Goal: Task Accomplishment & Management: Manage account settings

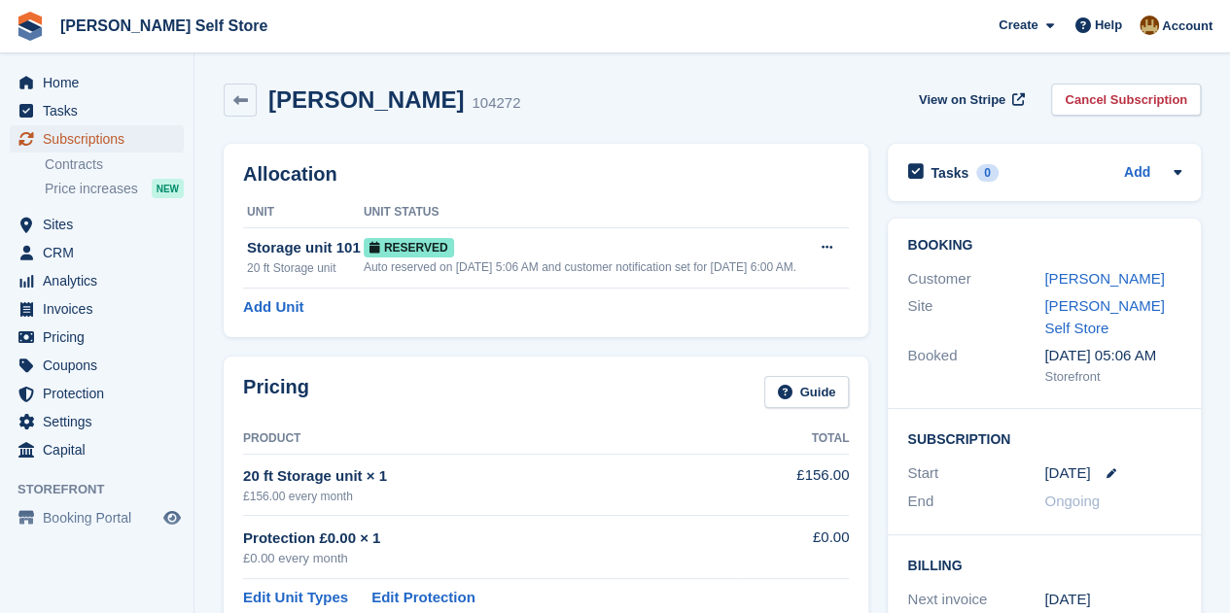
click at [68, 143] on span "Subscriptions" at bounding box center [101, 138] width 117 height 27
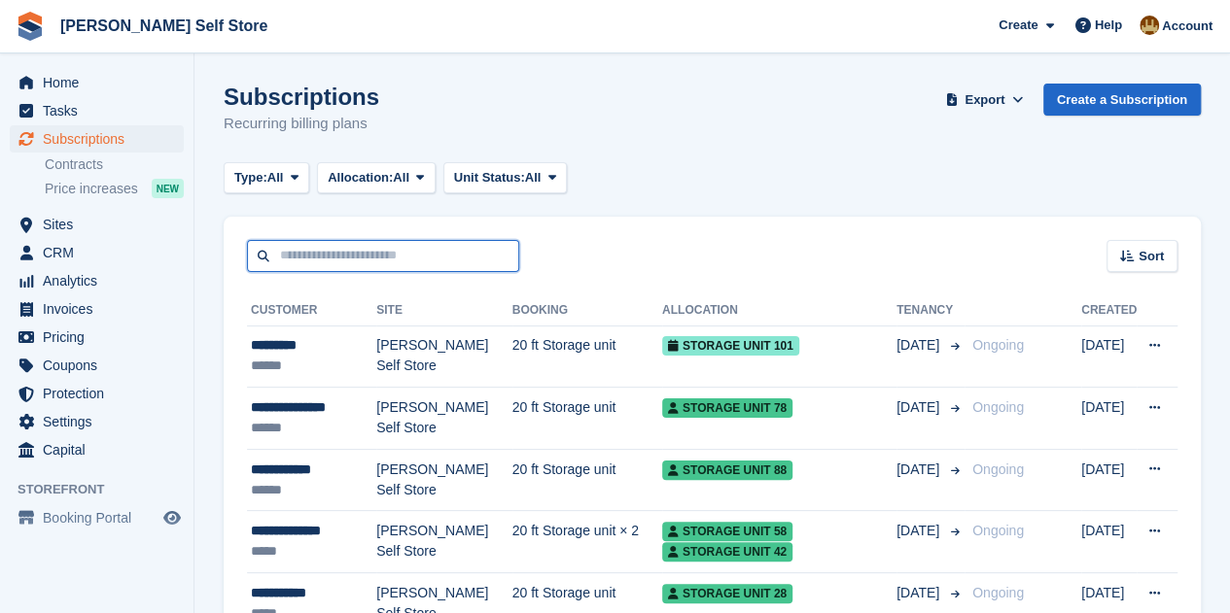
click at [447, 259] on input "text" at bounding box center [383, 256] width 272 height 32
type input "***"
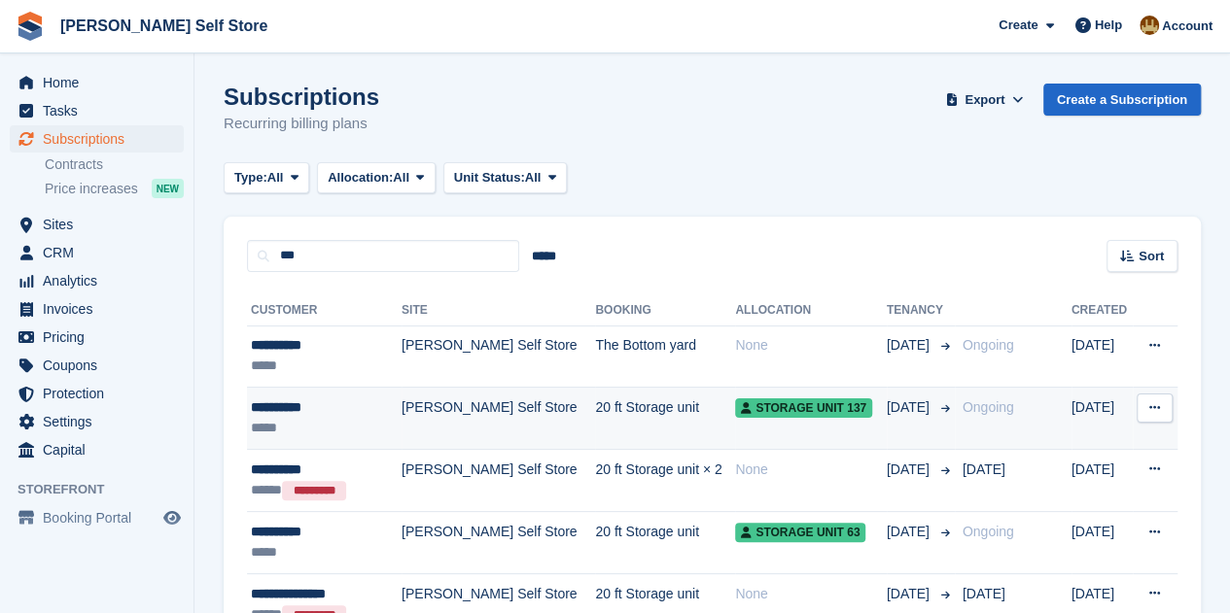
click at [280, 407] on div "**********" at bounding box center [319, 408] width 136 height 20
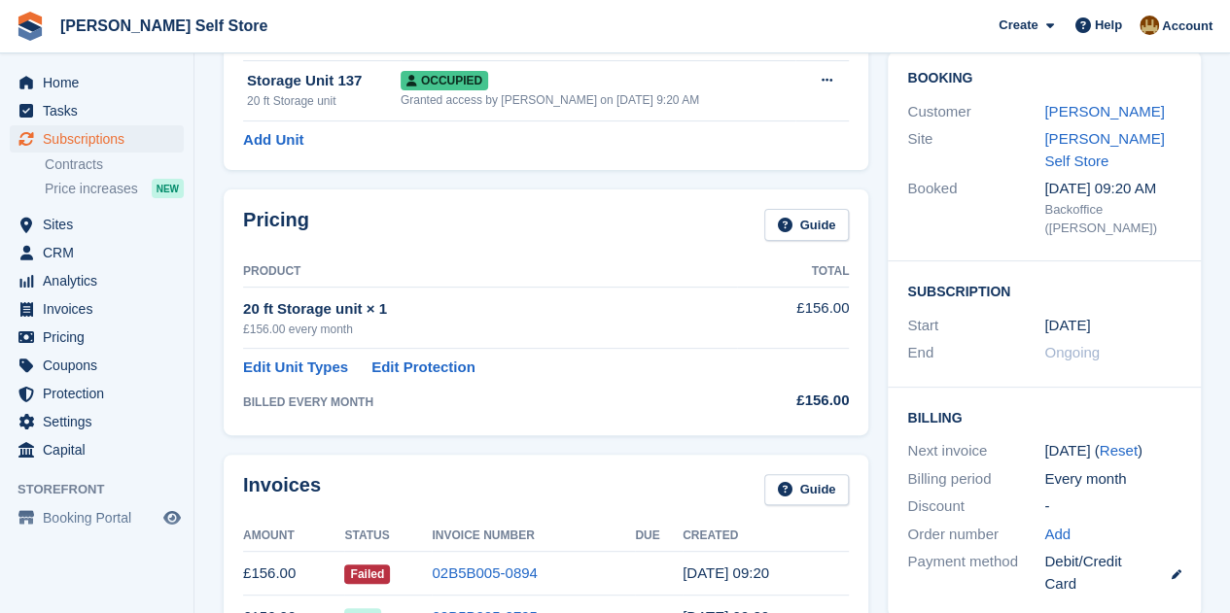
scroll to position [194, 0]
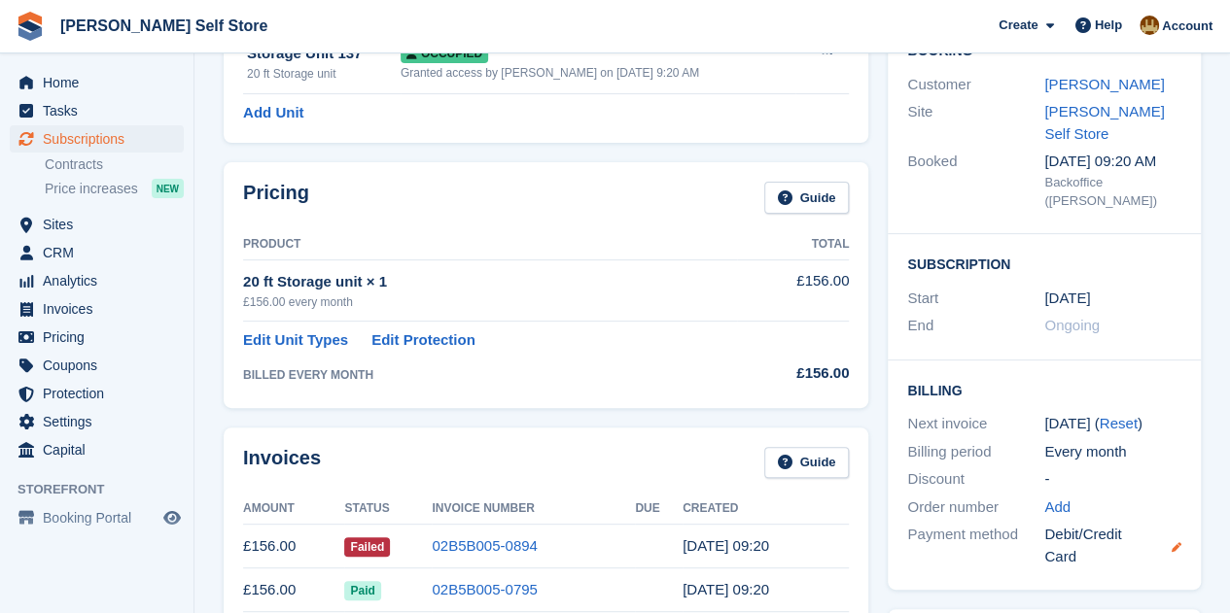
click at [1172, 543] on icon at bounding box center [1177, 548] width 10 height 10
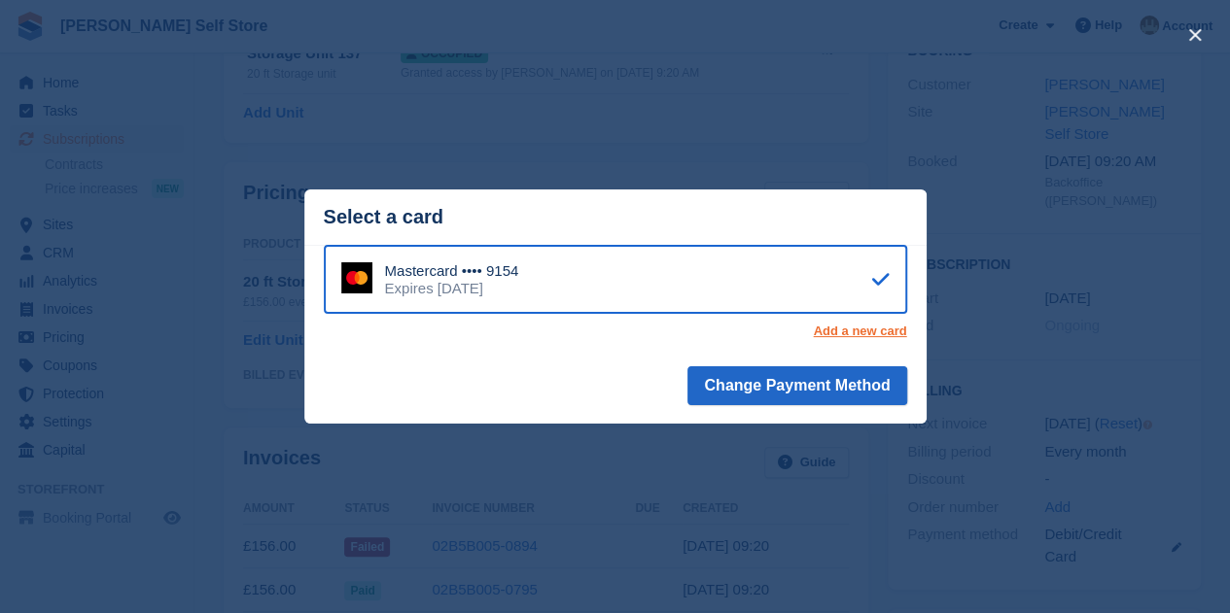
click at [858, 333] on link "Add a new card" at bounding box center [859, 332] width 93 height 16
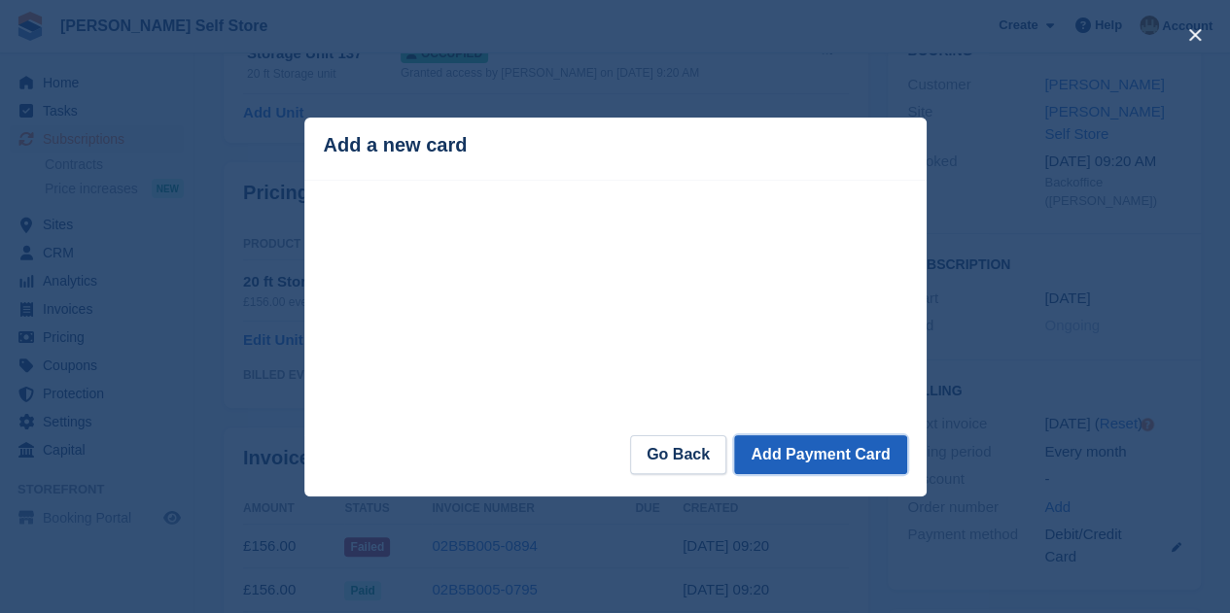
click at [853, 462] on button "Add Payment Card" at bounding box center [820, 455] width 172 height 39
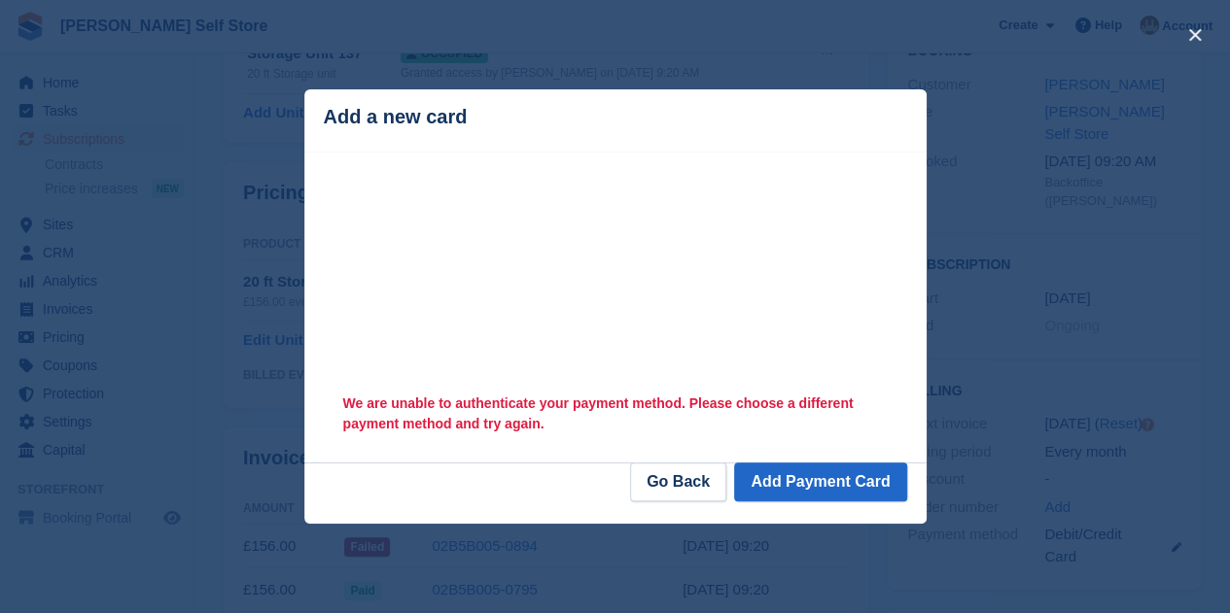
click at [501, 477] on footer "Go Back Add Payment Card" at bounding box center [615, 493] width 622 height 61
click at [815, 572] on div "close" at bounding box center [615, 306] width 1230 height 613
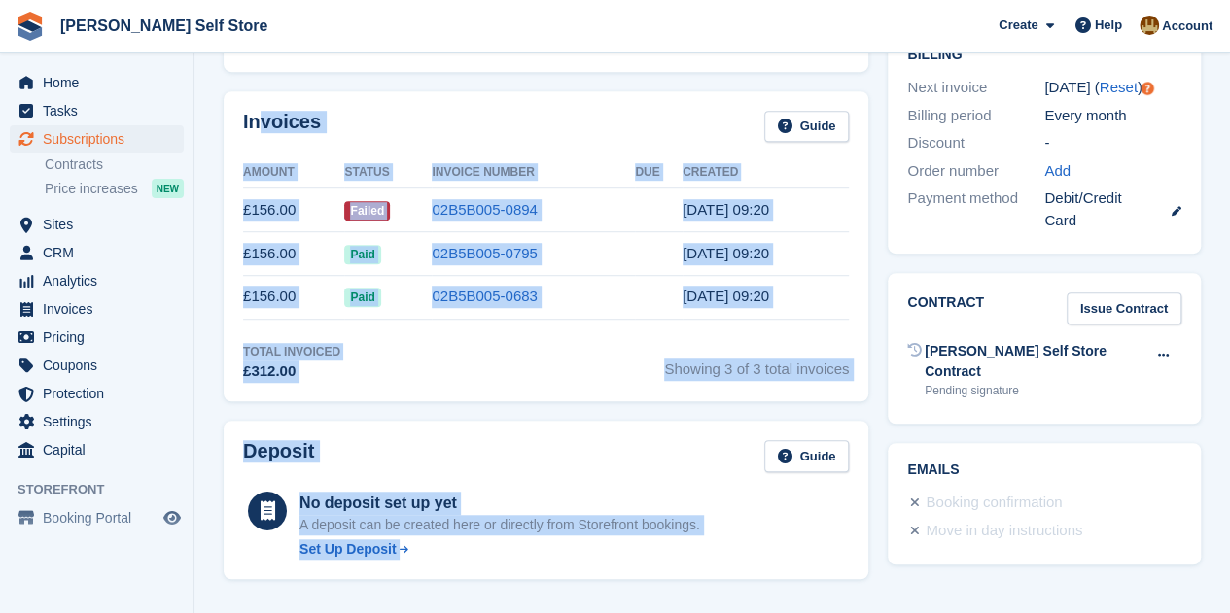
scroll to position [533, 0]
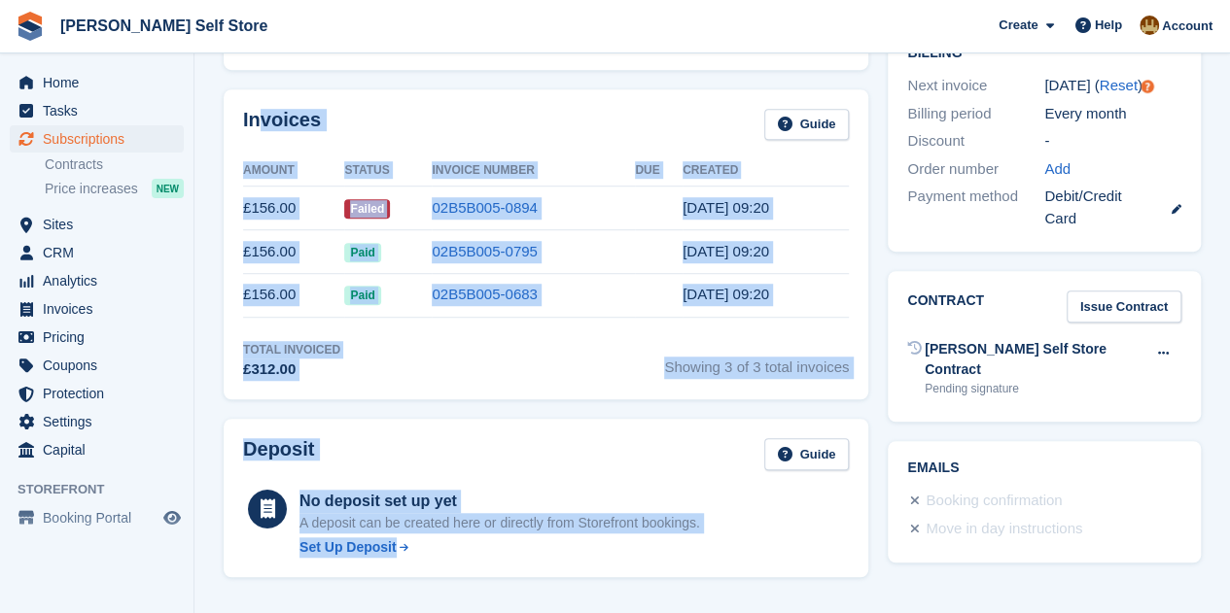
drag, startPoint x: 264, startPoint y: 417, endPoint x: 797, endPoint y: 553, distance: 549.9
click at [840, 567] on div "Deposit Guide No deposit set up yet A deposit can be created here or directly f…" at bounding box center [546, 498] width 645 height 158
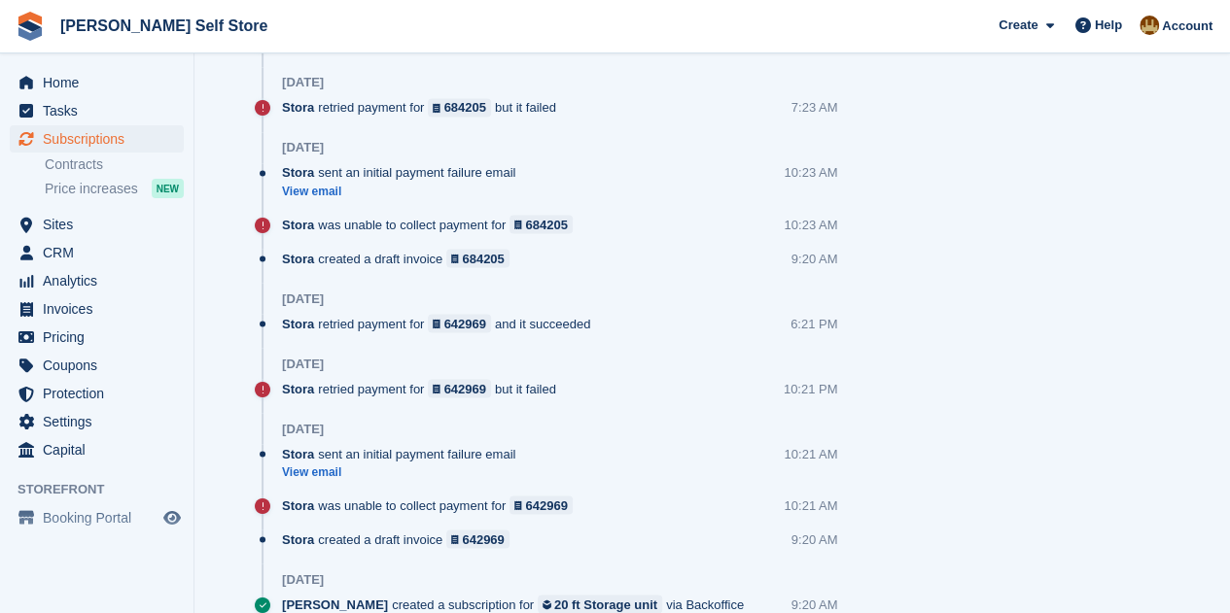
scroll to position [1738, 0]
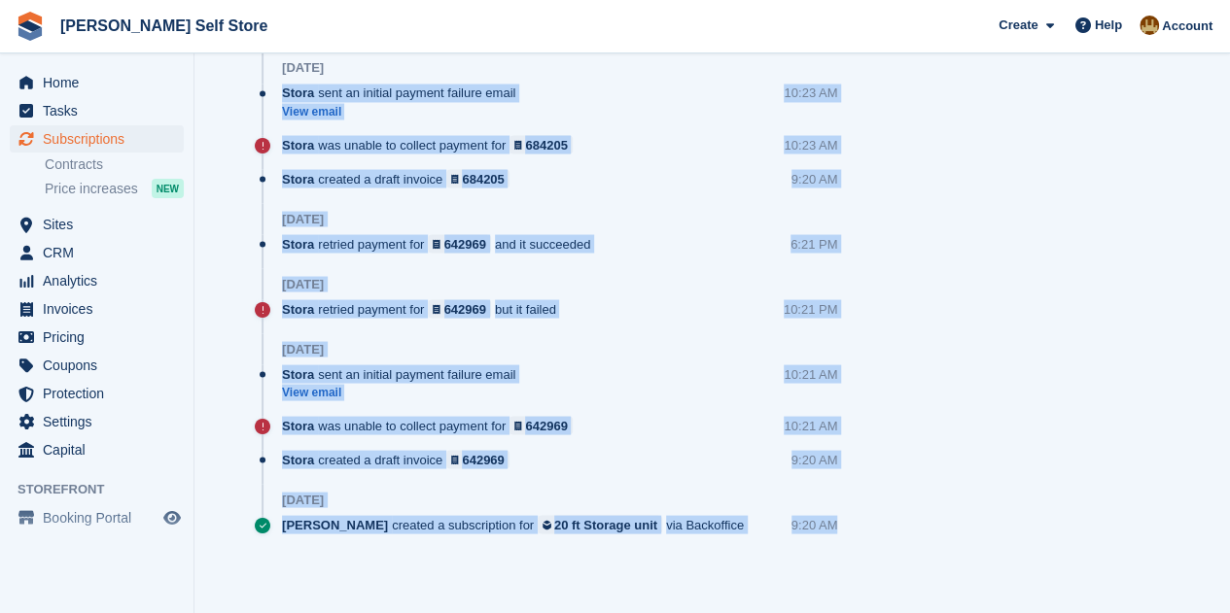
drag, startPoint x: 858, startPoint y: 518, endPoint x: 239, endPoint y: 85, distance: 755.2
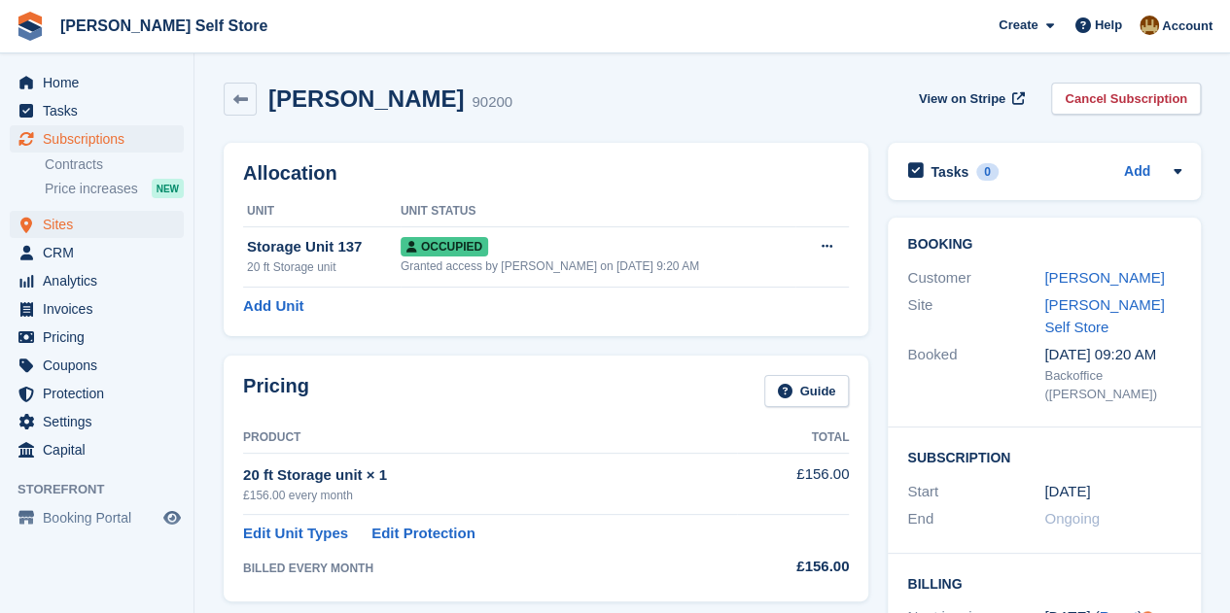
scroll to position [0, 0]
click at [238, 96] on icon at bounding box center [240, 100] width 15 height 15
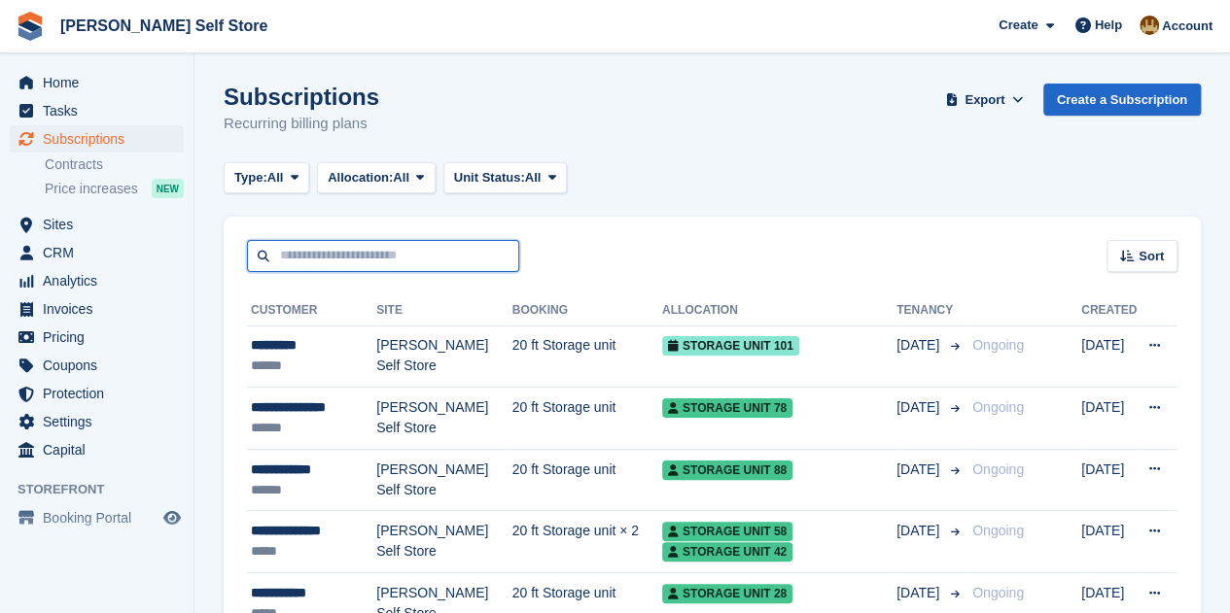
click at [263, 257] on input "text" at bounding box center [383, 256] width 272 height 32
click at [356, 258] on input "text" at bounding box center [383, 256] width 272 height 32
click at [349, 252] on input "text" at bounding box center [383, 256] width 272 height 32
type input "******"
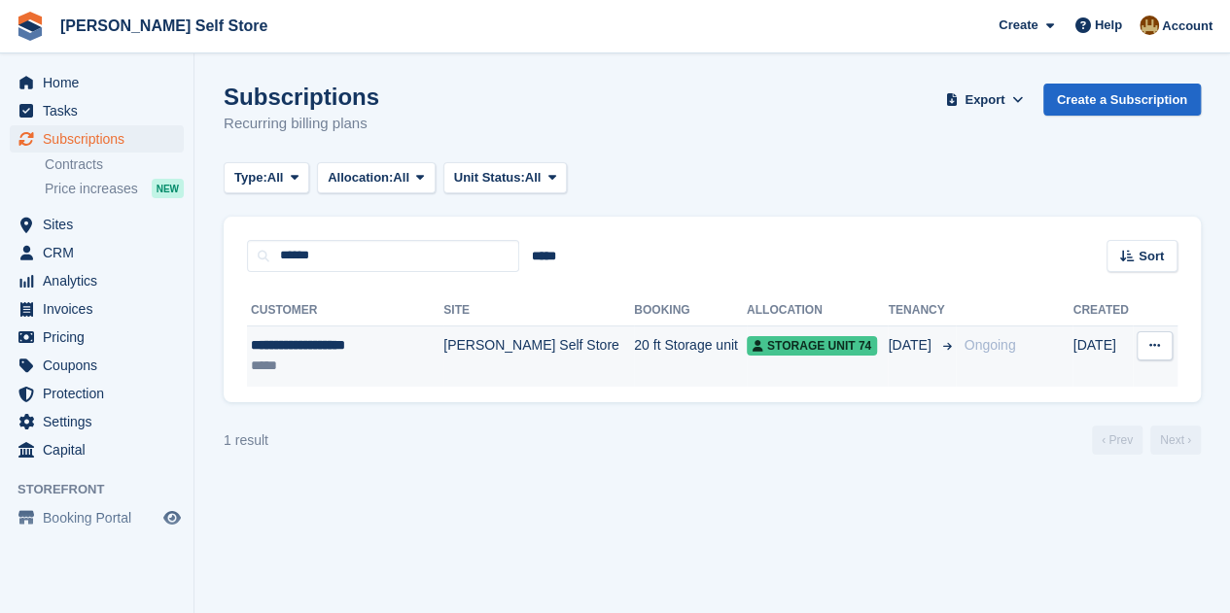
click at [337, 349] on div "**********" at bounding box center [339, 345] width 177 height 20
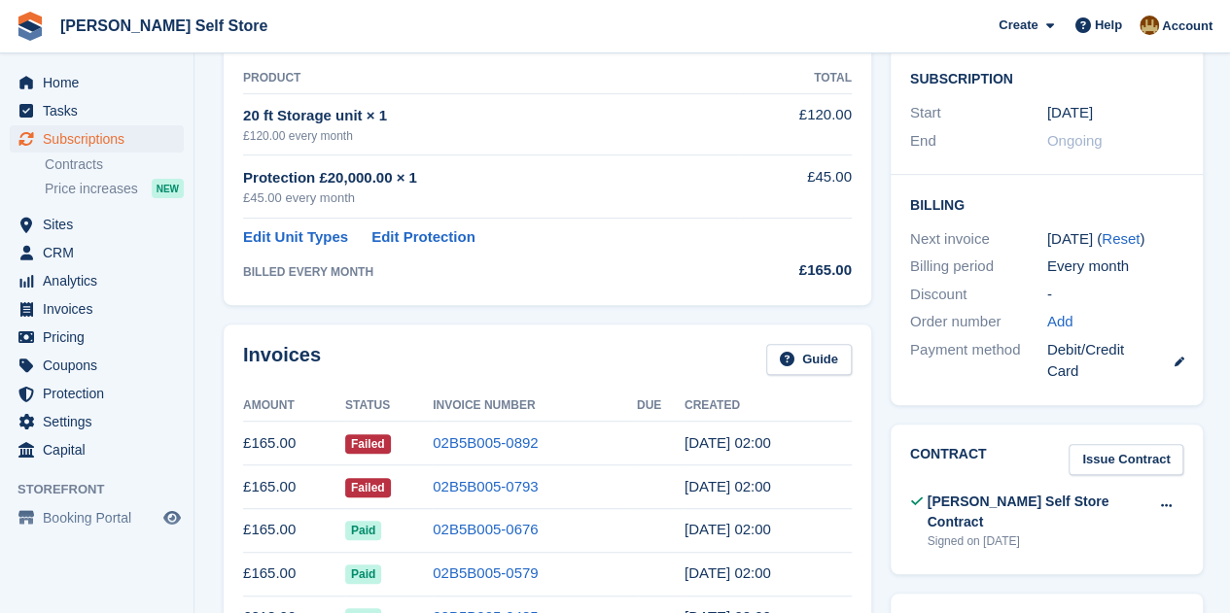
scroll to position [389, 0]
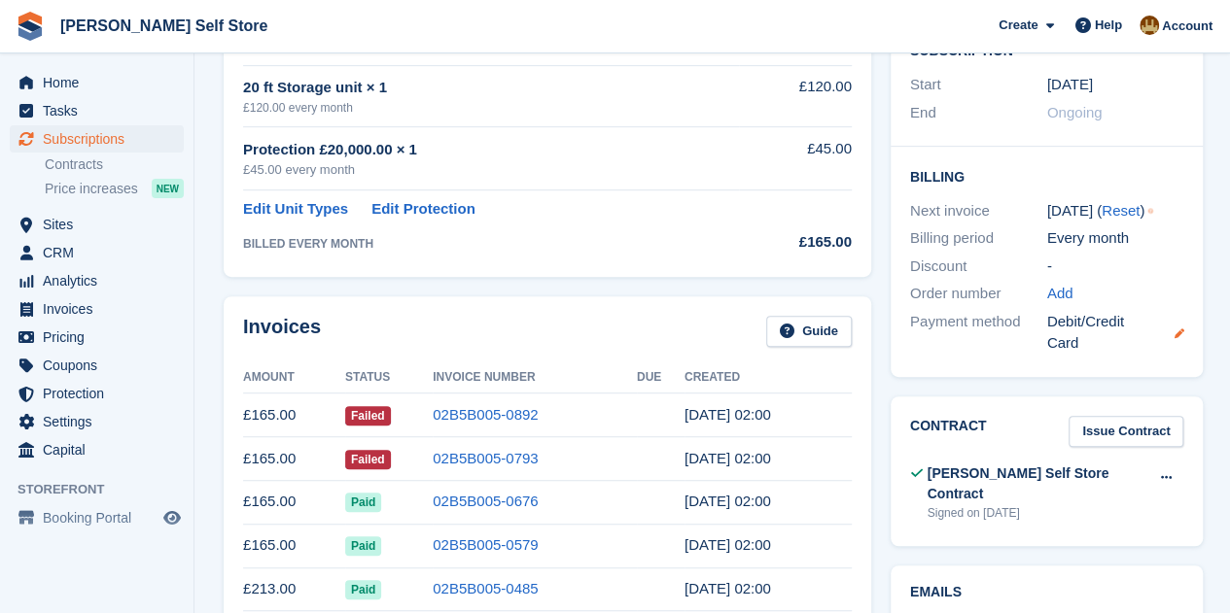
click at [1176, 330] on icon at bounding box center [1179, 334] width 10 height 10
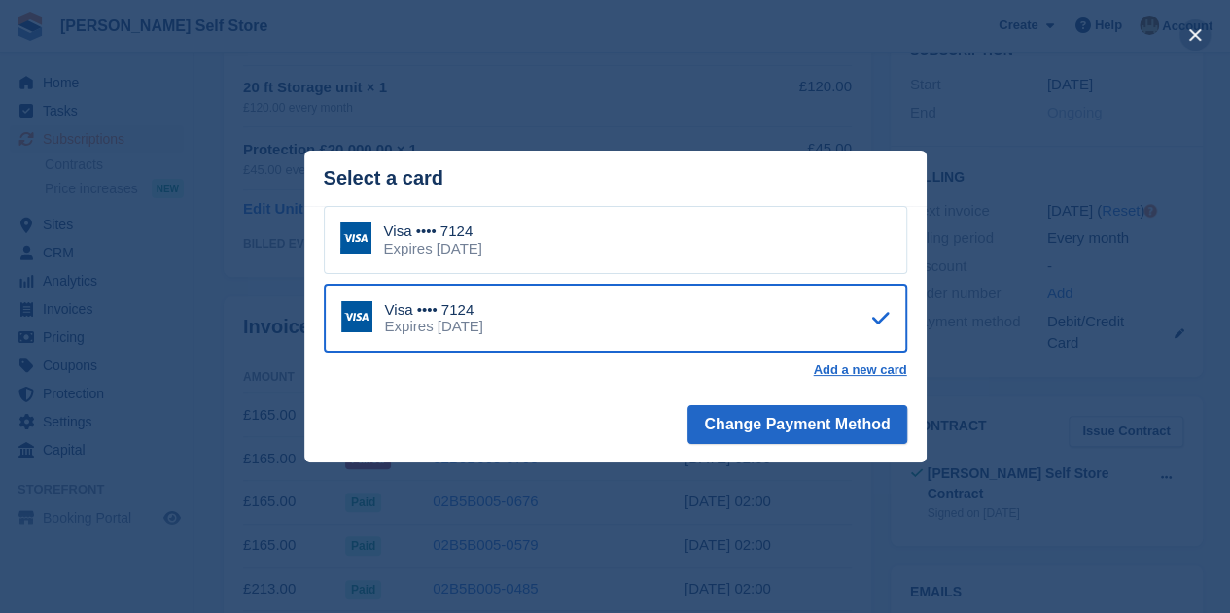
click at [1194, 26] on button "close" at bounding box center [1194, 34] width 31 height 31
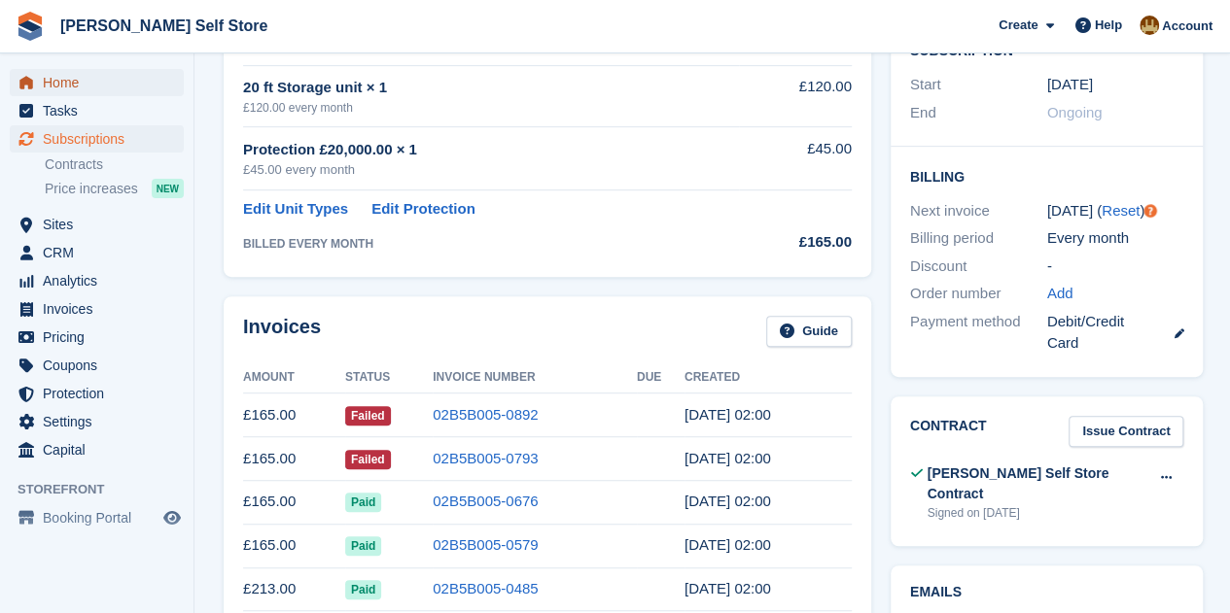
click at [61, 77] on span "Home" at bounding box center [101, 82] width 117 height 27
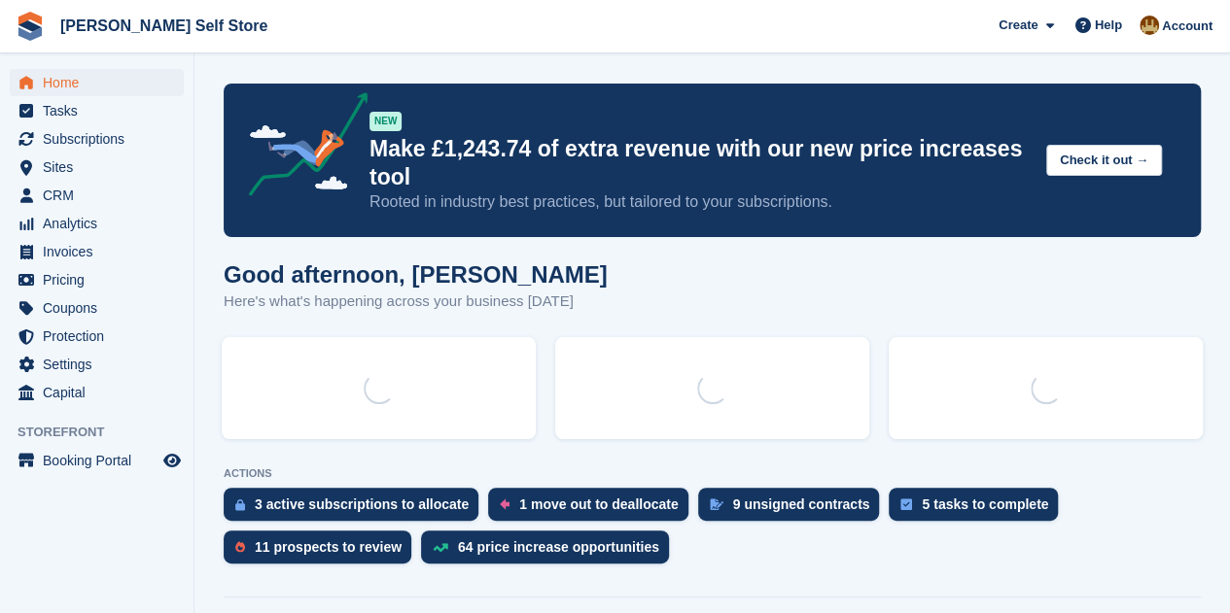
click at [76, 255] on span "Invoices" at bounding box center [101, 251] width 117 height 27
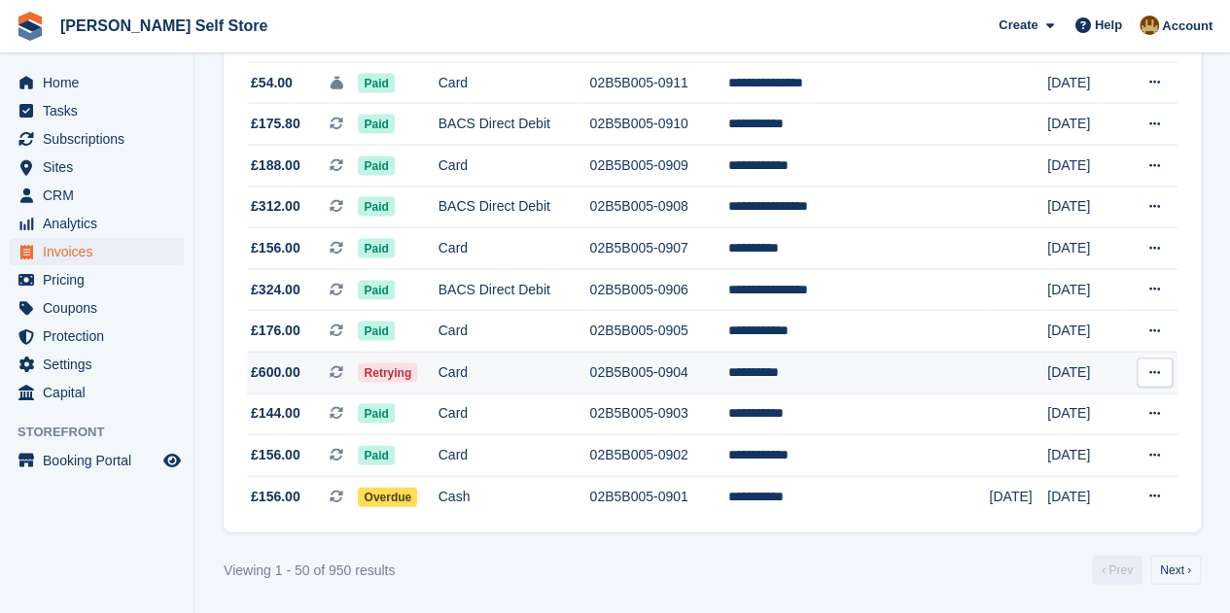
scroll to position [1895, 0]
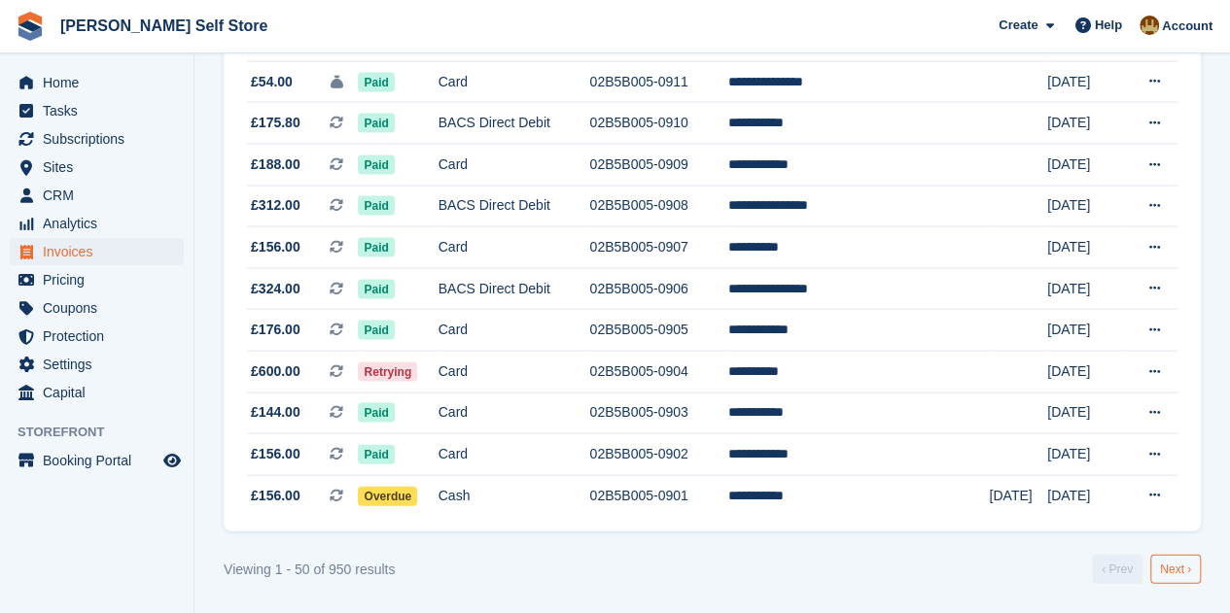
click at [1184, 575] on link "Next ›" at bounding box center [1175, 569] width 51 height 29
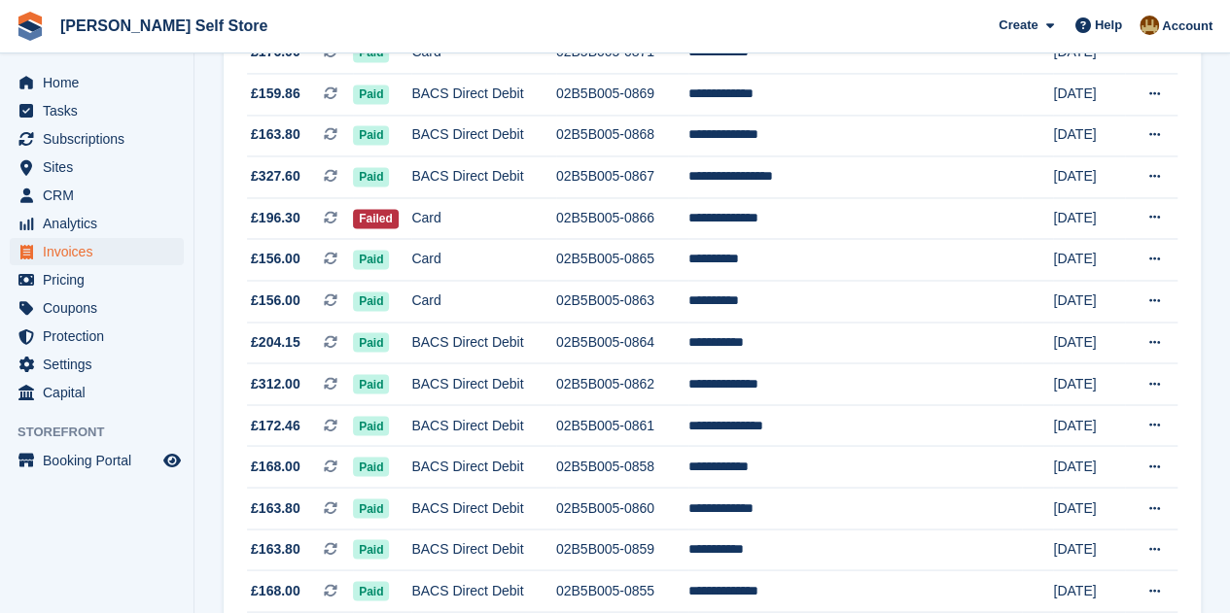
scroll to position [1506, 0]
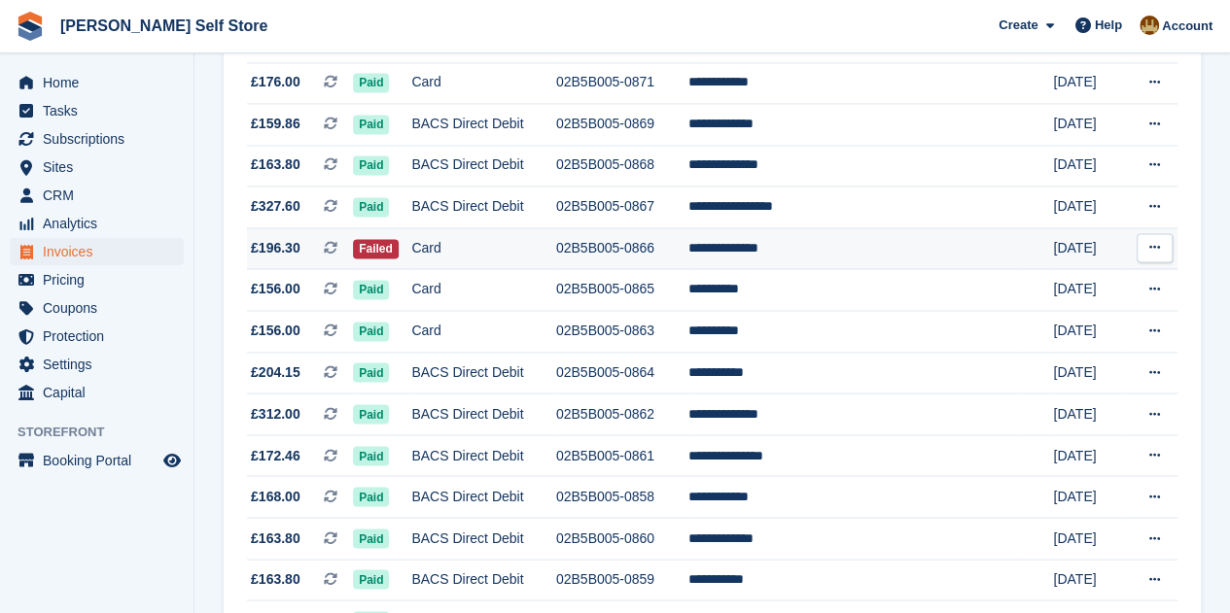
click at [1163, 262] on button at bounding box center [1155, 247] width 36 height 29
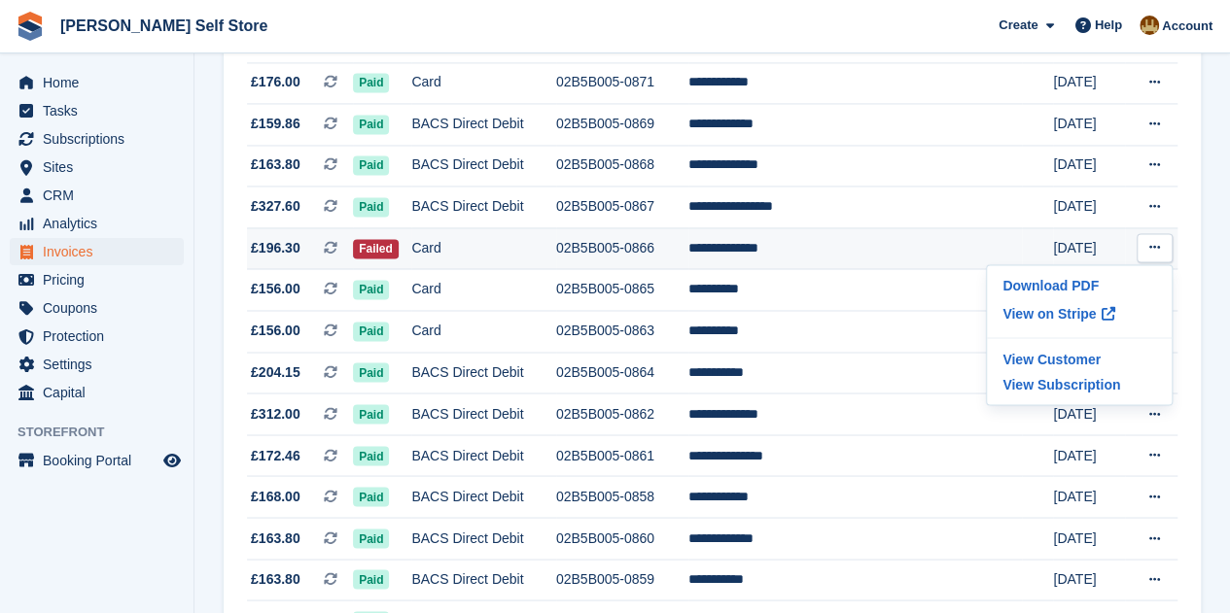
click at [650, 249] on td "02B5B005-0866" at bounding box center [622, 249] width 132 height 42
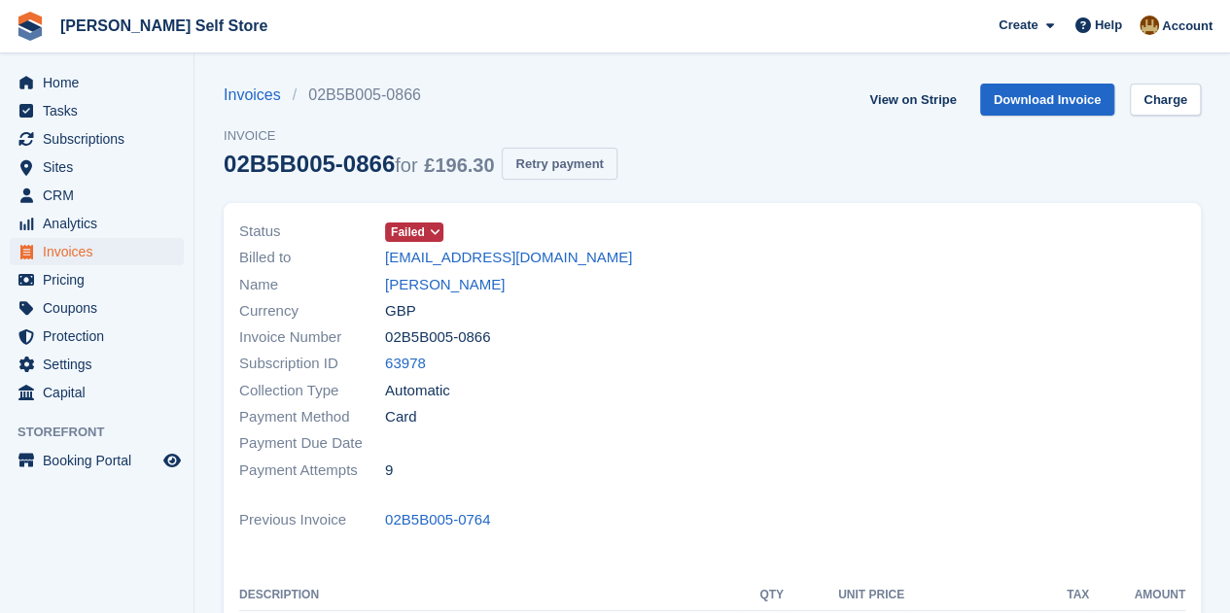
click at [578, 160] on button "Retry payment" at bounding box center [559, 164] width 115 height 32
click at [87, 246] on span "Invoices" at bounding box center [101, 251] width 117 height 27
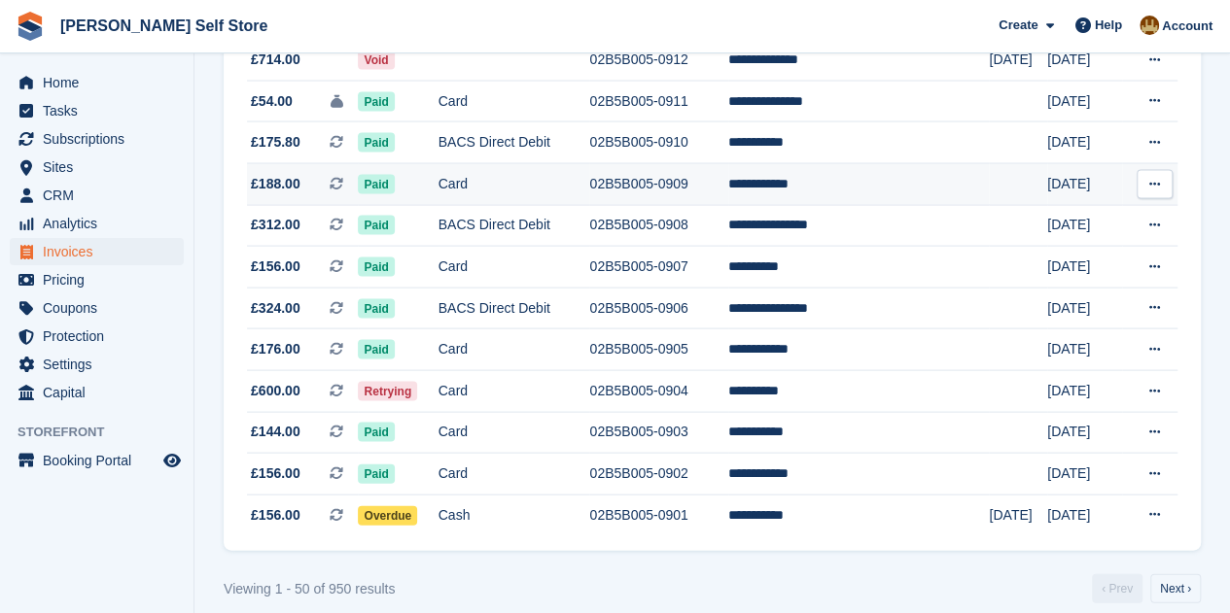
scroll to position [1895, 0]
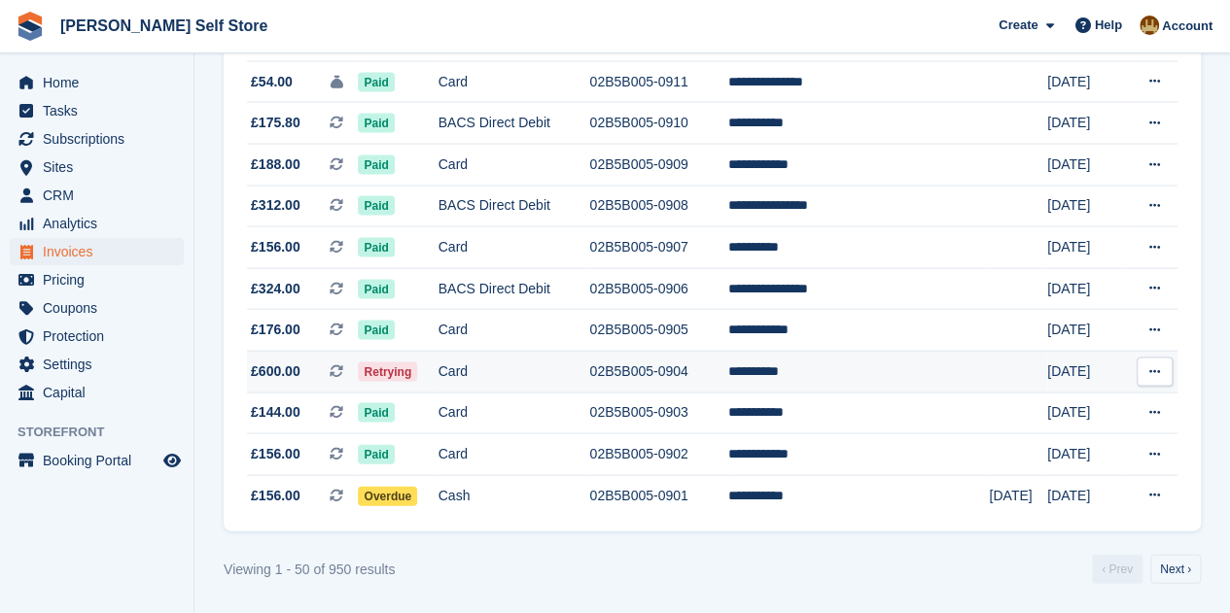
click at [1160, 370] on button at bounding box center [1155, 372] width 36 height 29
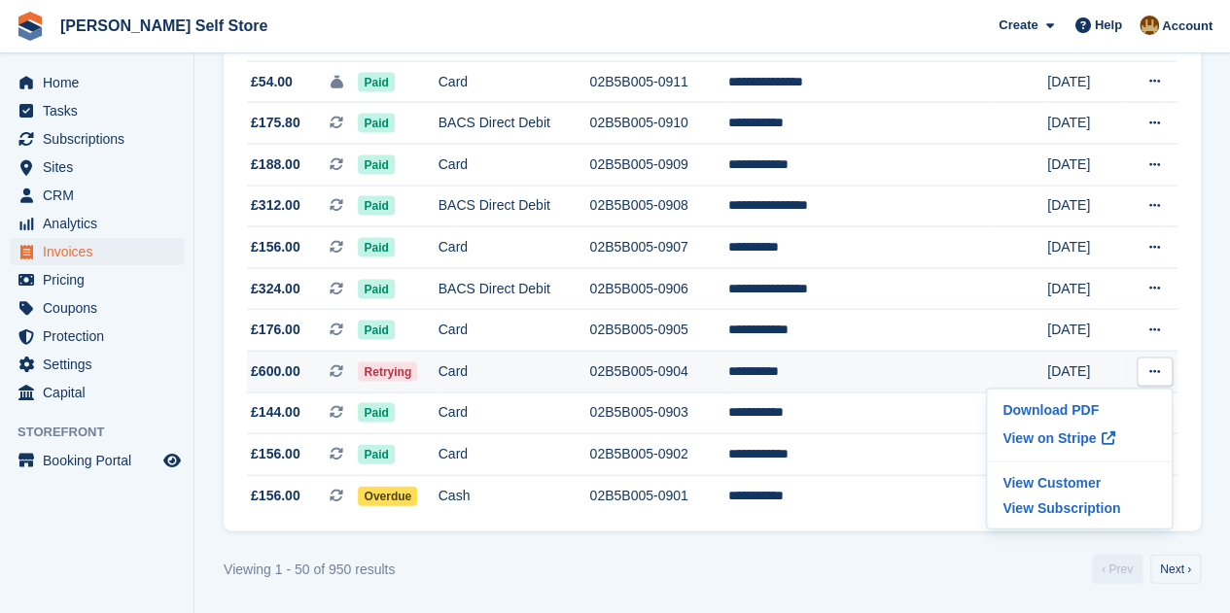
click at [671, 374] on td "02B5B005-0904" at bounding box center [658, 373] width 139 height 42
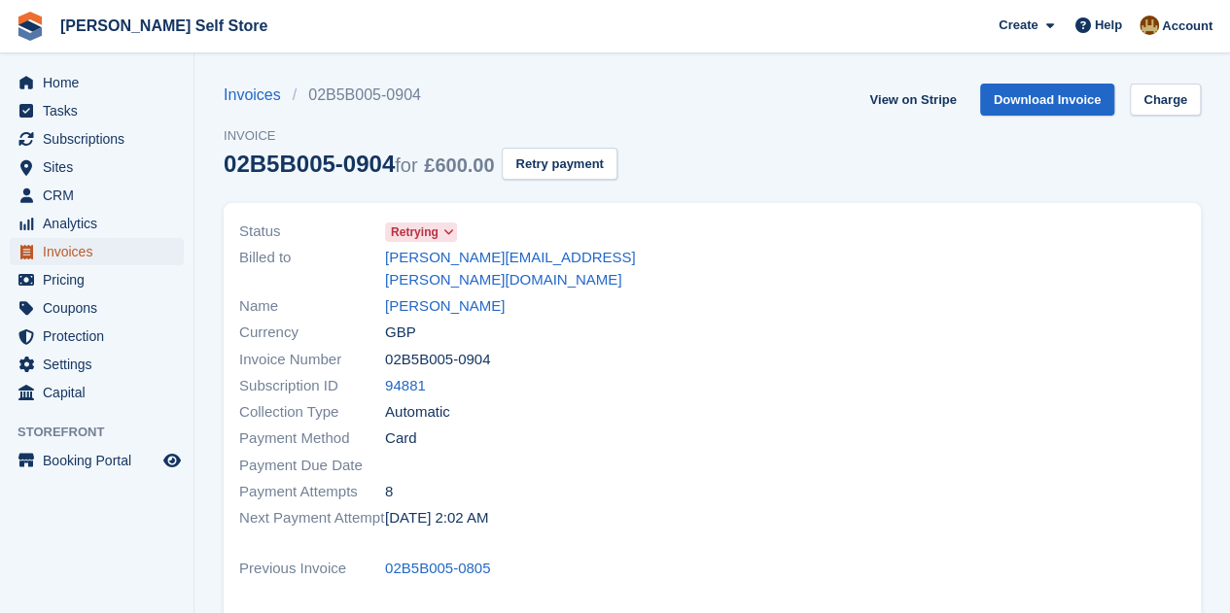
click at [70, 249] on span "Invoices" at bounding box center [101, 251] width 117 height 27
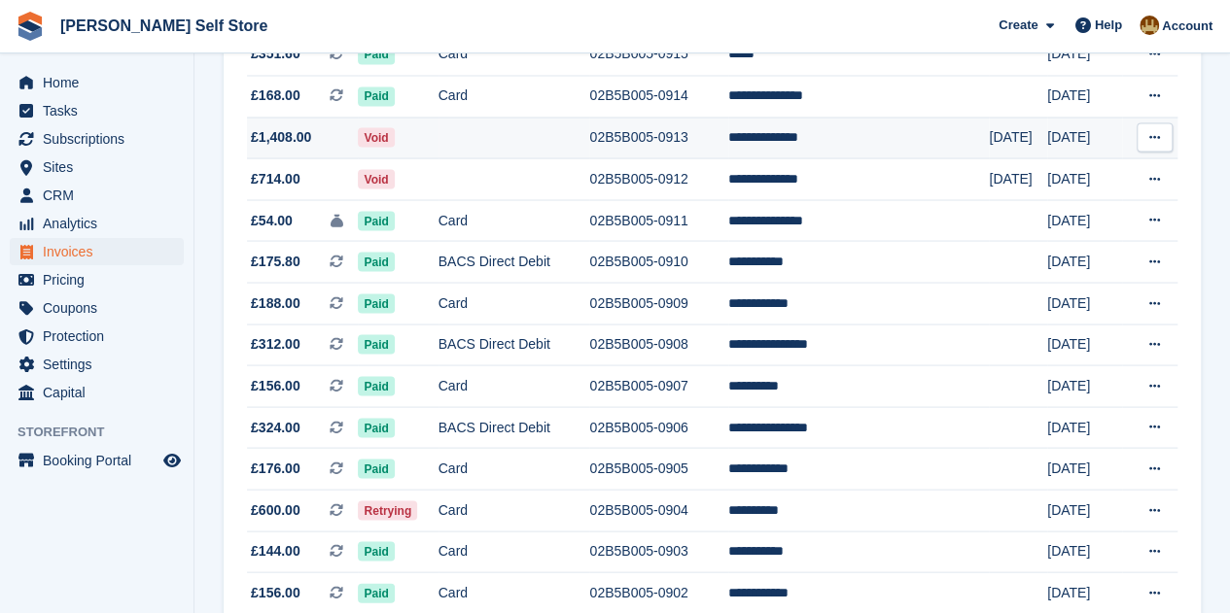
scroll to position [1750, 0]
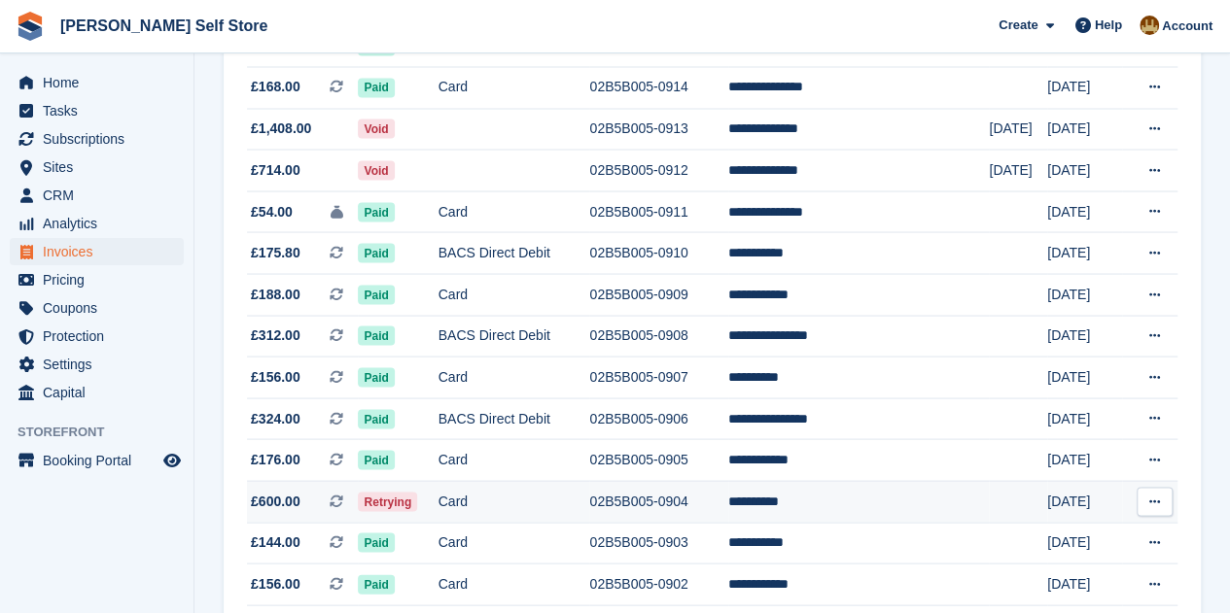
click at [694, 508] on td "02B5B005-0904" at bounding box center [658, 502] width 139 height 42
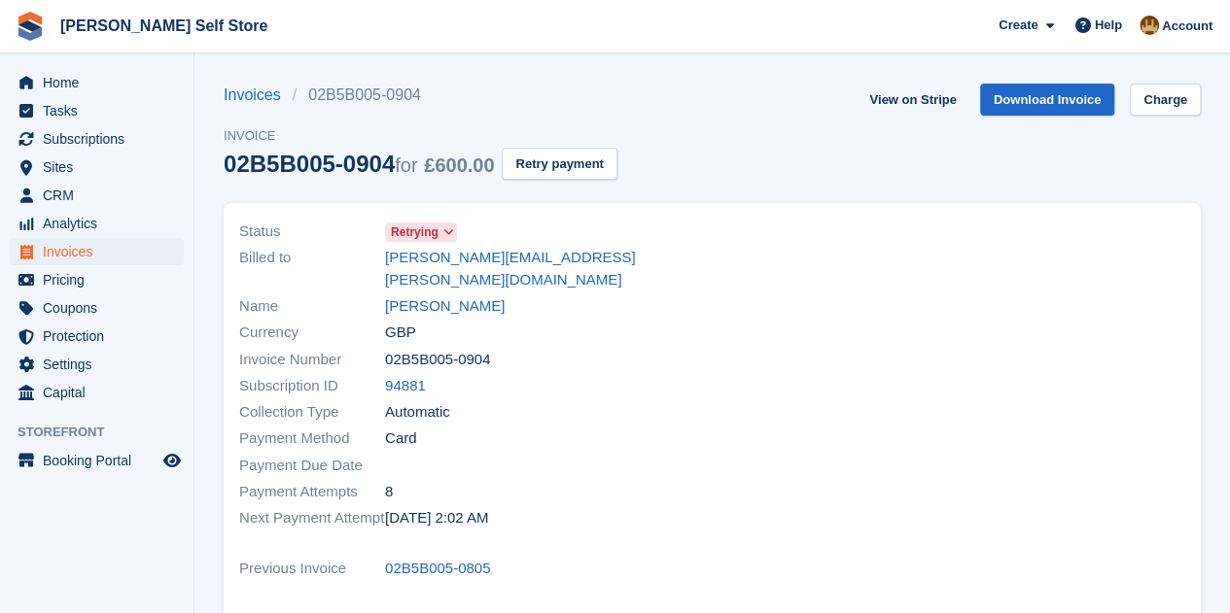
click at [453, 229] on span at bounding box center [448, 233] width 16 height 16
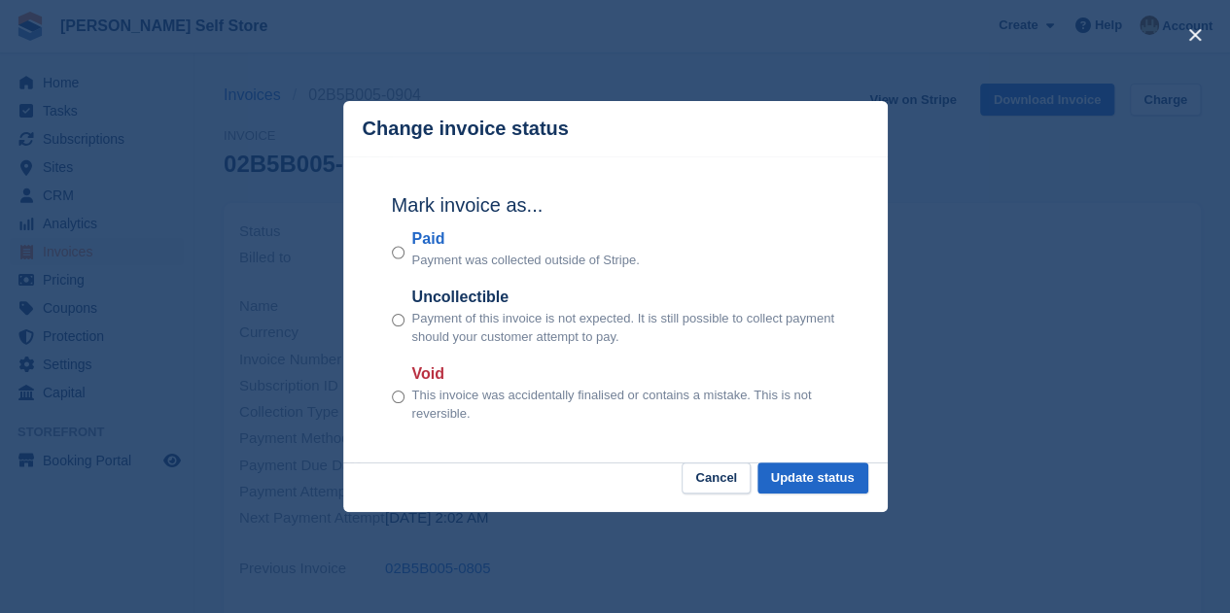
click at [424, 405] on p "This invoice was accidentally finalised or contains a mistake. This is not reve…" at bounding box center [625, 405] width 427 height 38
click at [862, 477] on button "Update status" at bounding box center [812, 479] width 111 height 32
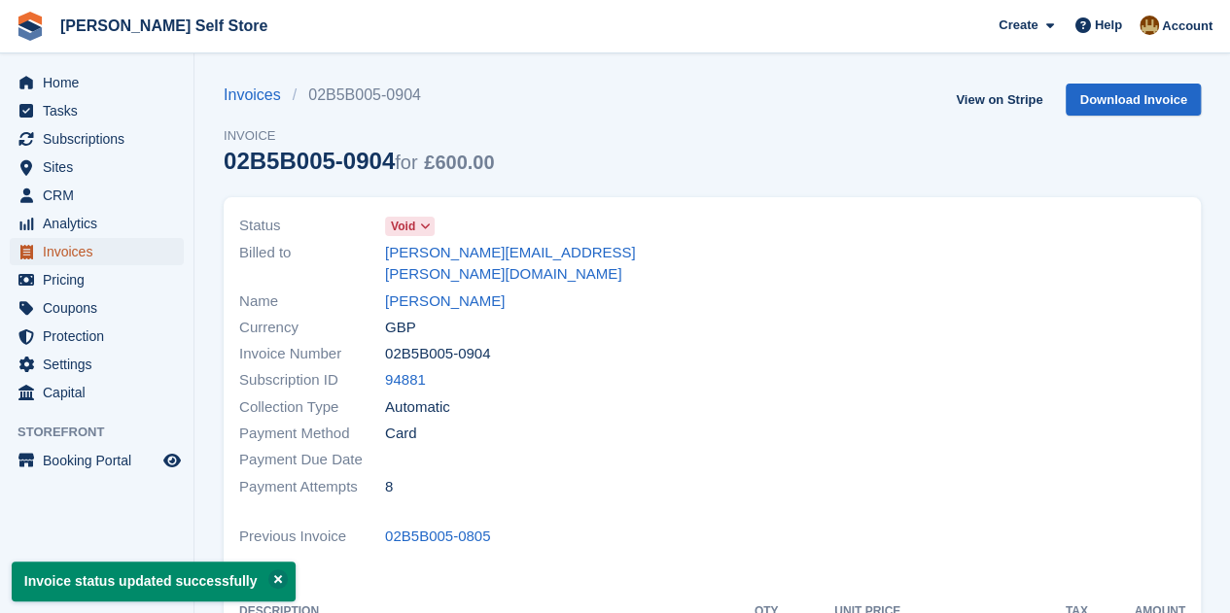
click at [67, 250] on span "Invoices" at bounding box center [101, 251] width 117 height 27
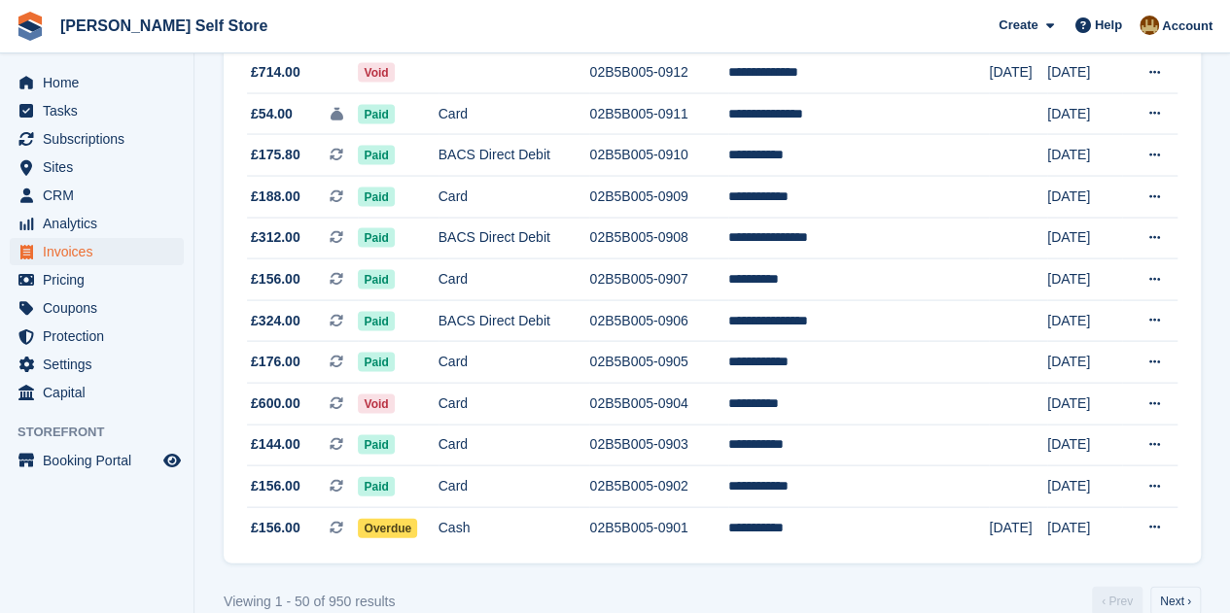
scroll to position [1895, 0]
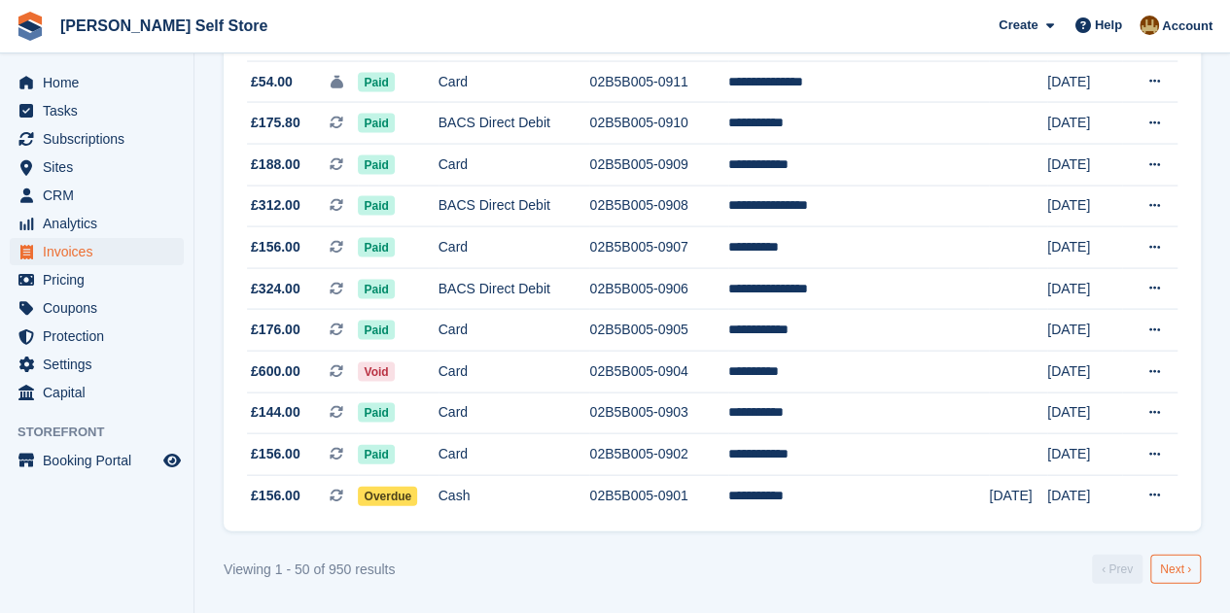
click at [1180, 565] on link "Next ›" at bounding box center [1175, 569] width 51 height 29
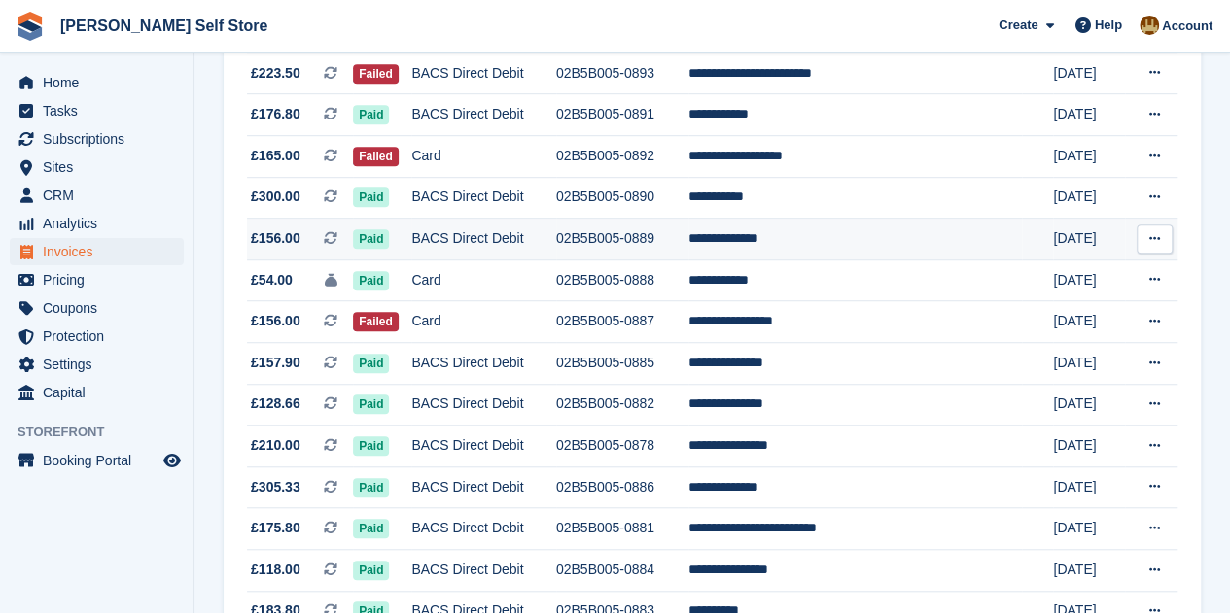
scroll to position [534, 0]
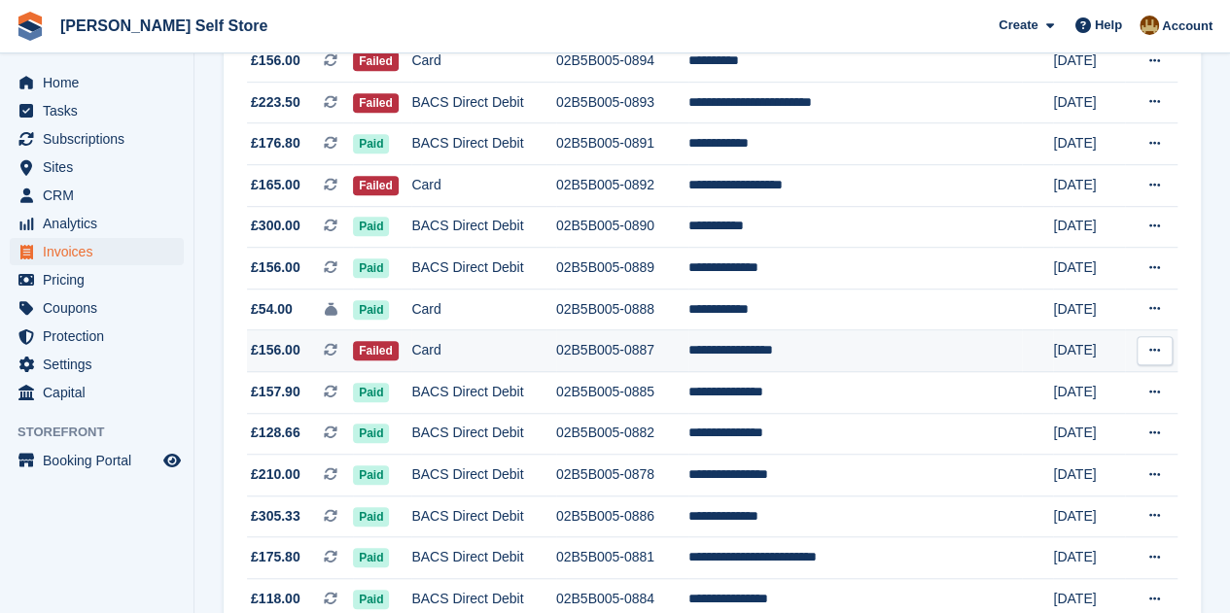
click at [651, 347] on td "02B5B005-0887" at bounding box center [622, 352] width 132 height 42
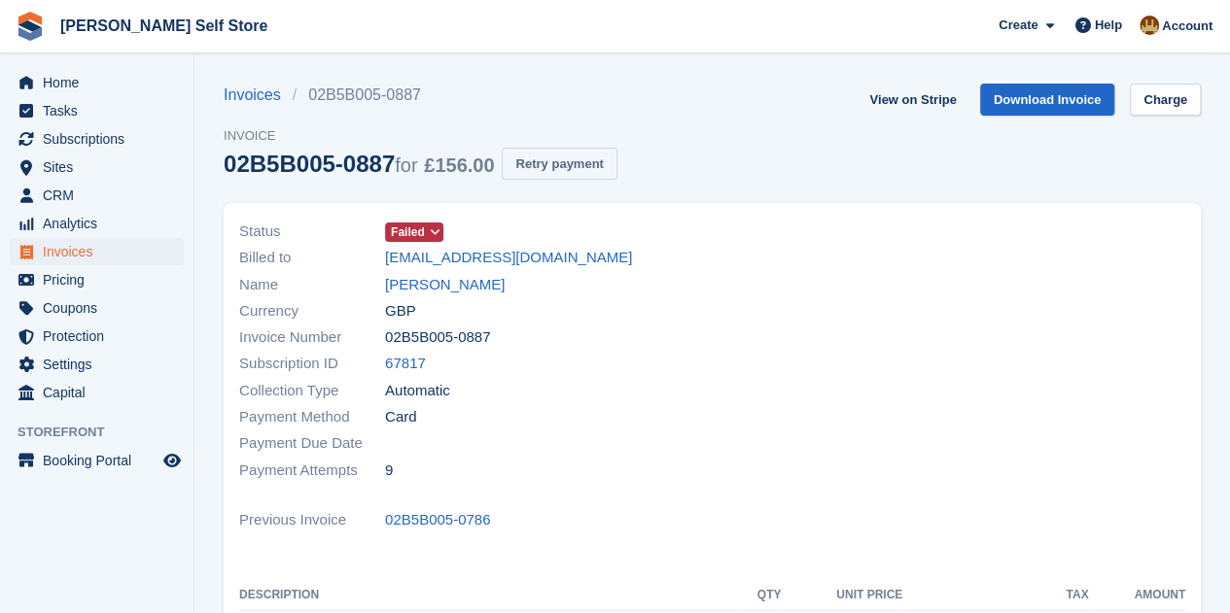
click at [585, 160] on button "Retry payment" at bounding box center [559, 164] width 115 height 32
click at [72, 248] on span "Invoices" at bounding box center [101, 251] width 117 height 27
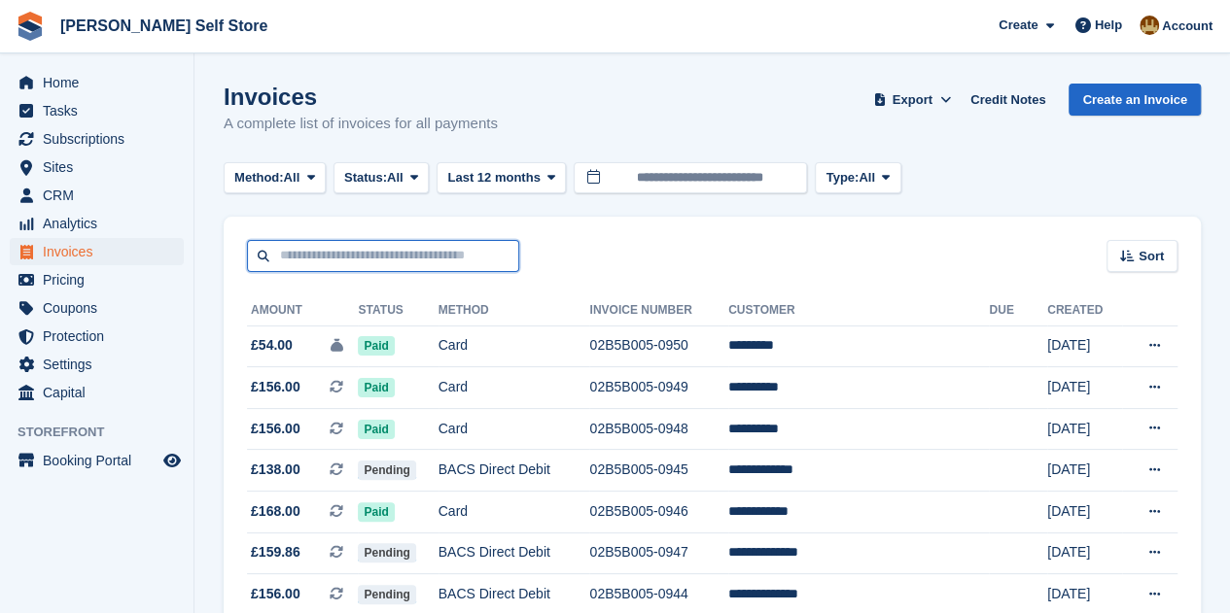
click at [298, 262] on input "text" at bounding box center [383, 256] width 272 height 32
click at [62, 193] on span "CRM" at bounding box center [101, 195] width 117 height 27
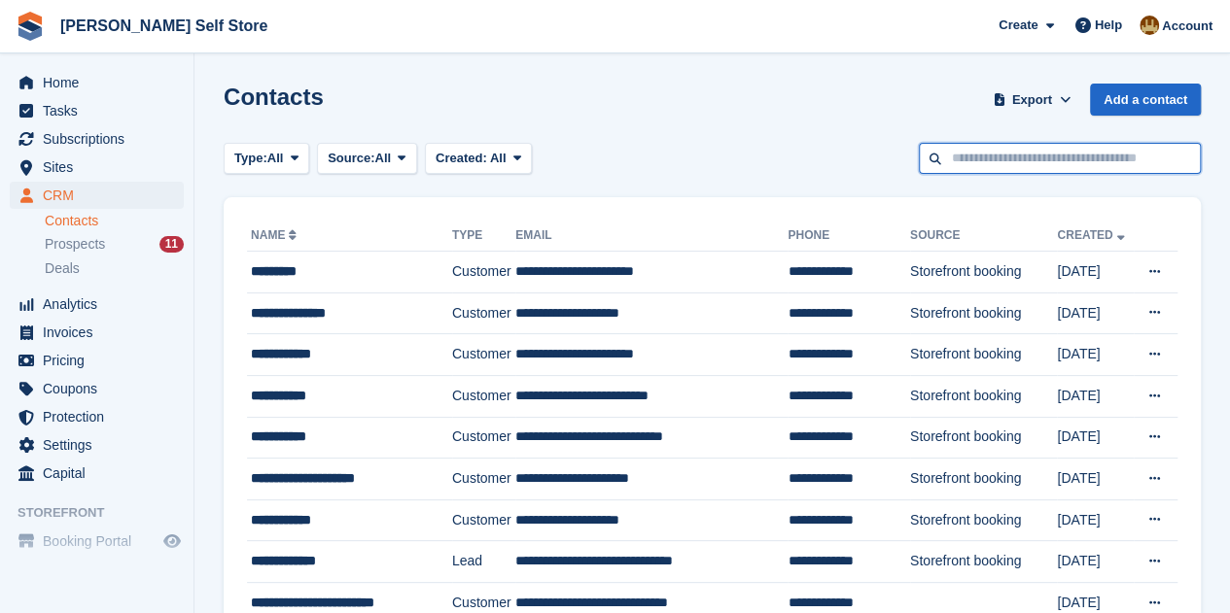
click at [996, 163] on input "text" at bounding box center [1060, 159] width 282 height 32
type input "*****"
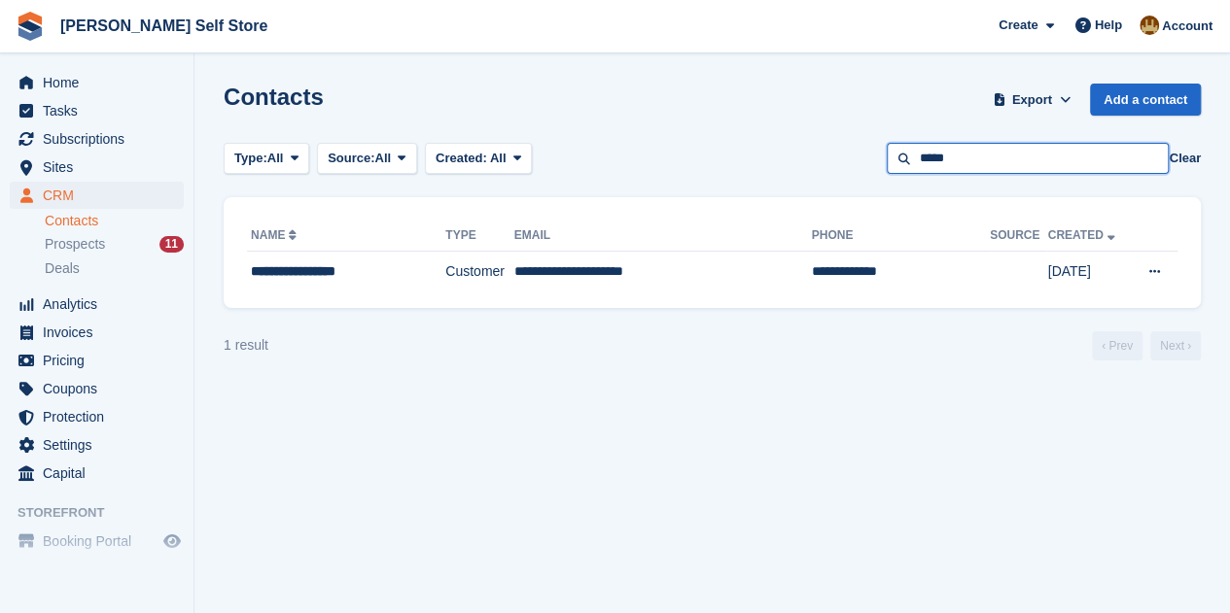
drag, startPoint x: 933, startPoint y: 158, endPoint x: 912, endPoint y: 158, distance: 21.4
click at [912, 158] on input "*****" at bounding box center [1028, 159] width 282 height 32
type input "*"
type input "*****"
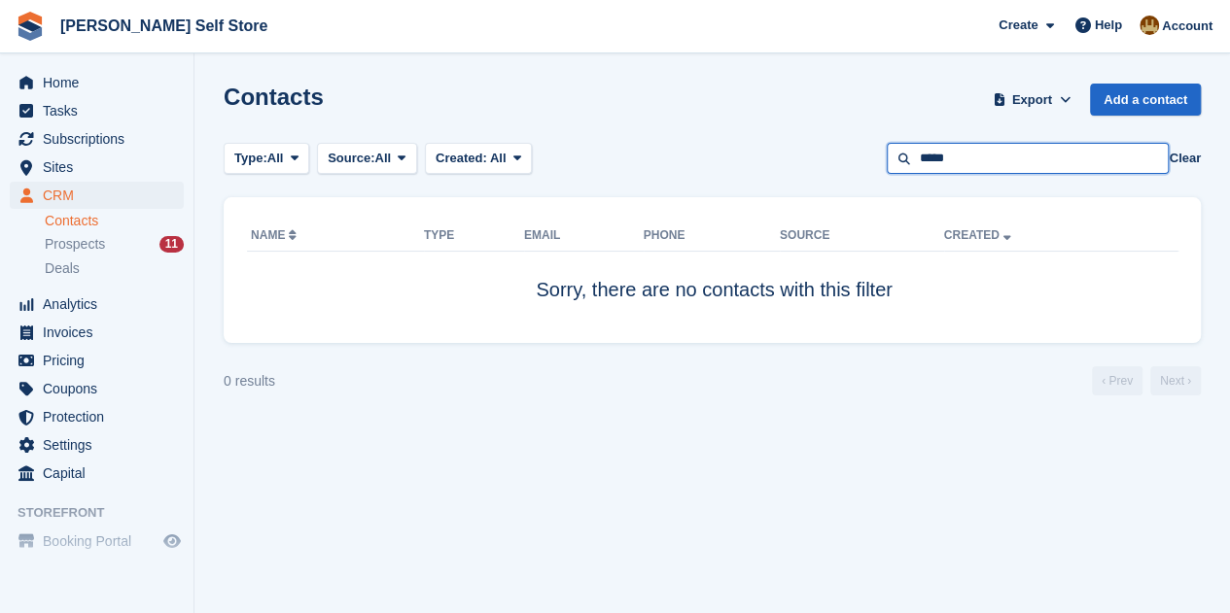
drag, startPoint x: 967, startPoint y: 158, endPoint x: 846, endPoint y: 158, distance: 121.5
click at [846, 158] on div "Type: All All Lead Customer Source: All All Storefront Backoffice Pre-Opening i…" at bounding box center [712, 159] width 977 height 32
type input "******"
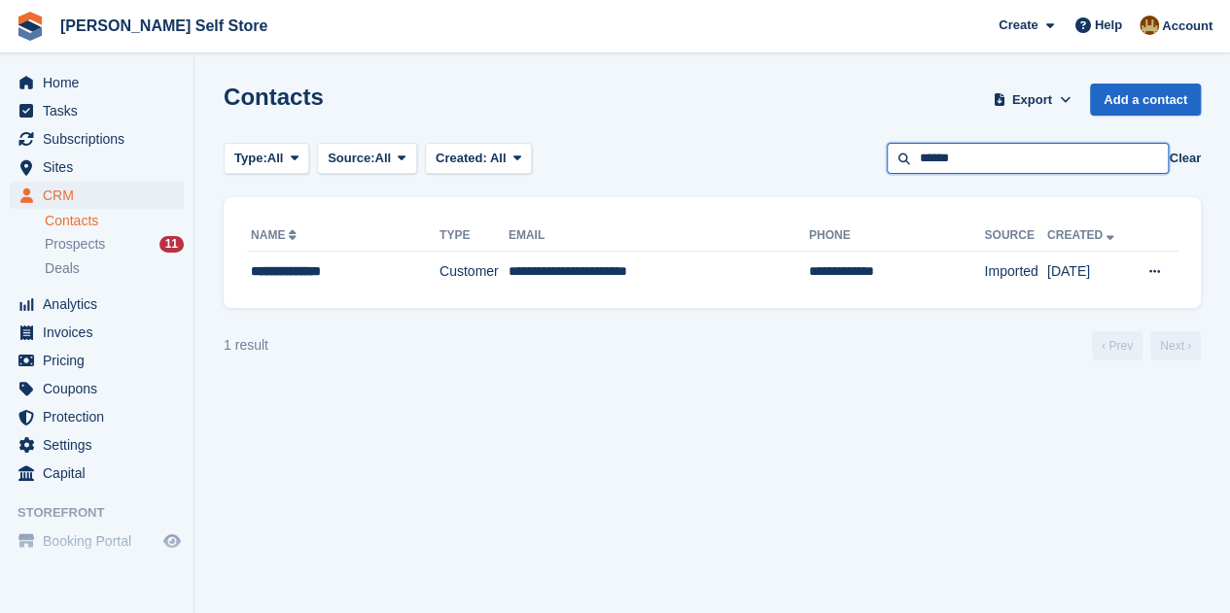
drag, startPoint x: 986, startPoint y: 159, endPoint x: 900, endPoint y: 162, distance: 85.6
click at [906, 166] on input "******" at bounding box center [1028, 159] width 282 height 32
type input "****"
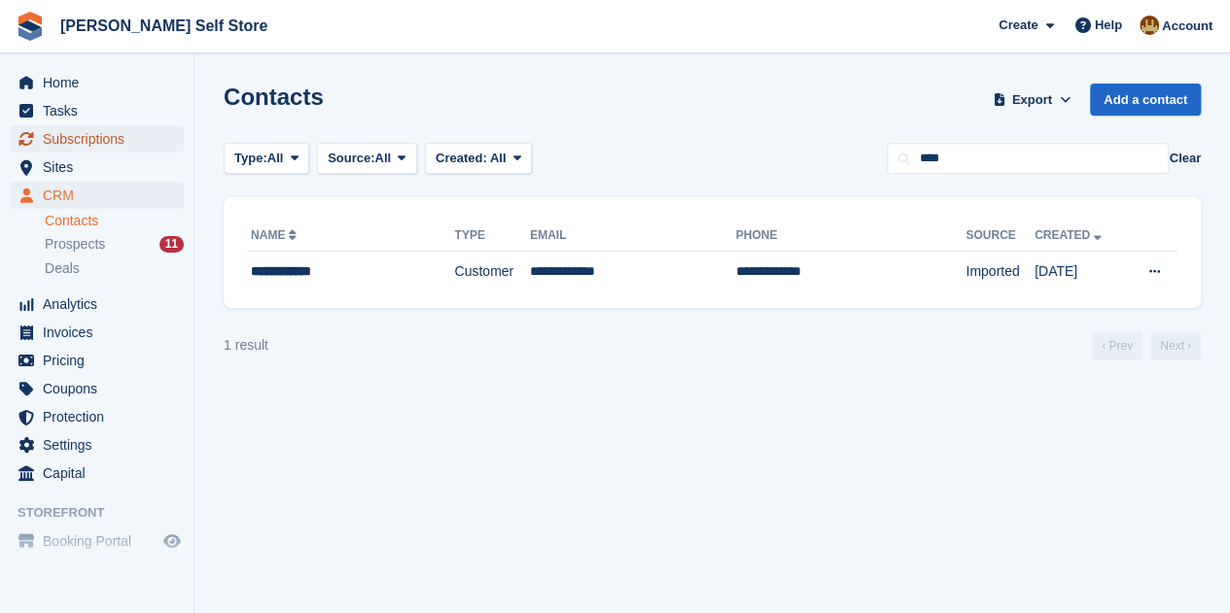
click at [55, 146] on span "Subscriptions" at bounding box center [101, 138] width 117 height 27
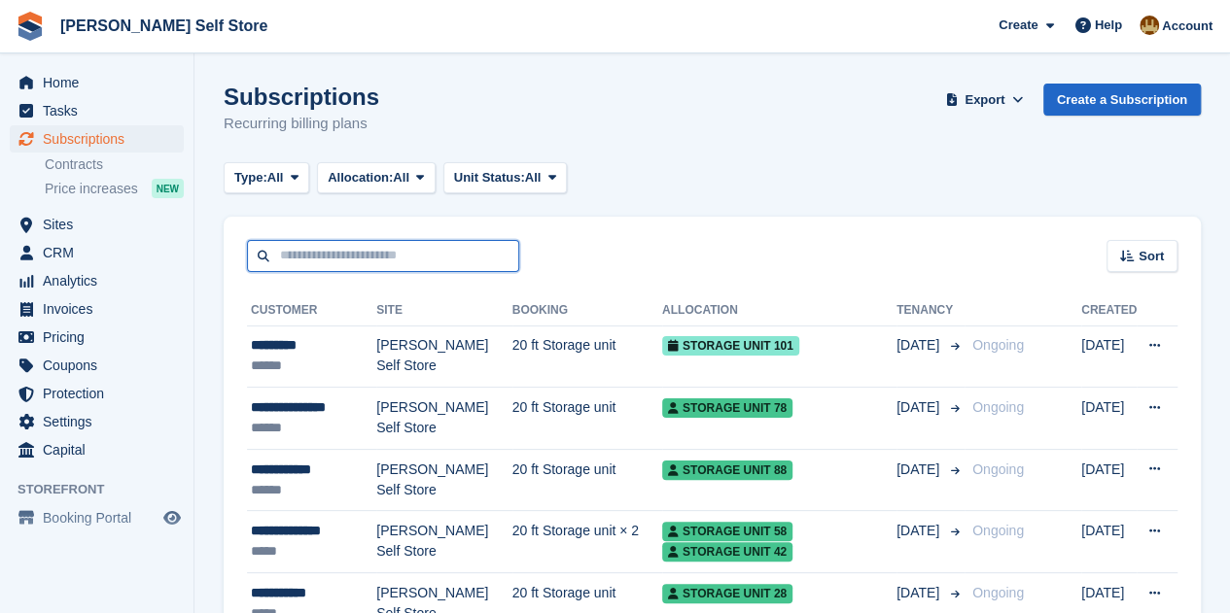
click at [302, 249] on input "text" at bounding box center [383, 256] width 272 height 32
type input "******"
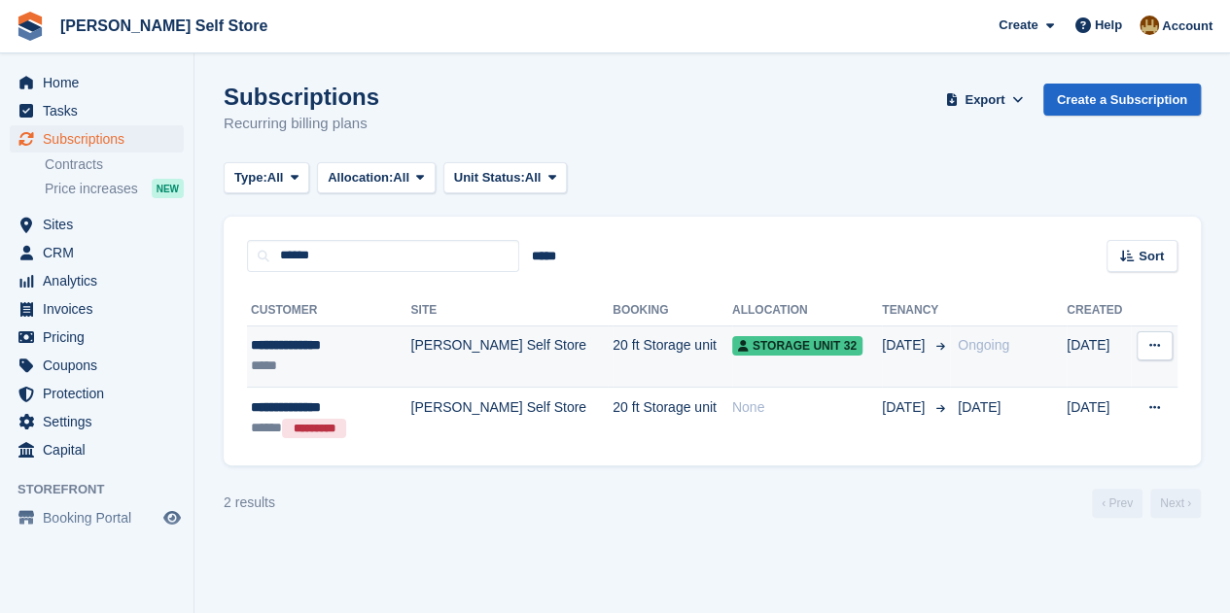
click at [293, 345] on div "**********" at bounding box center [320, 345] width 138 height 20
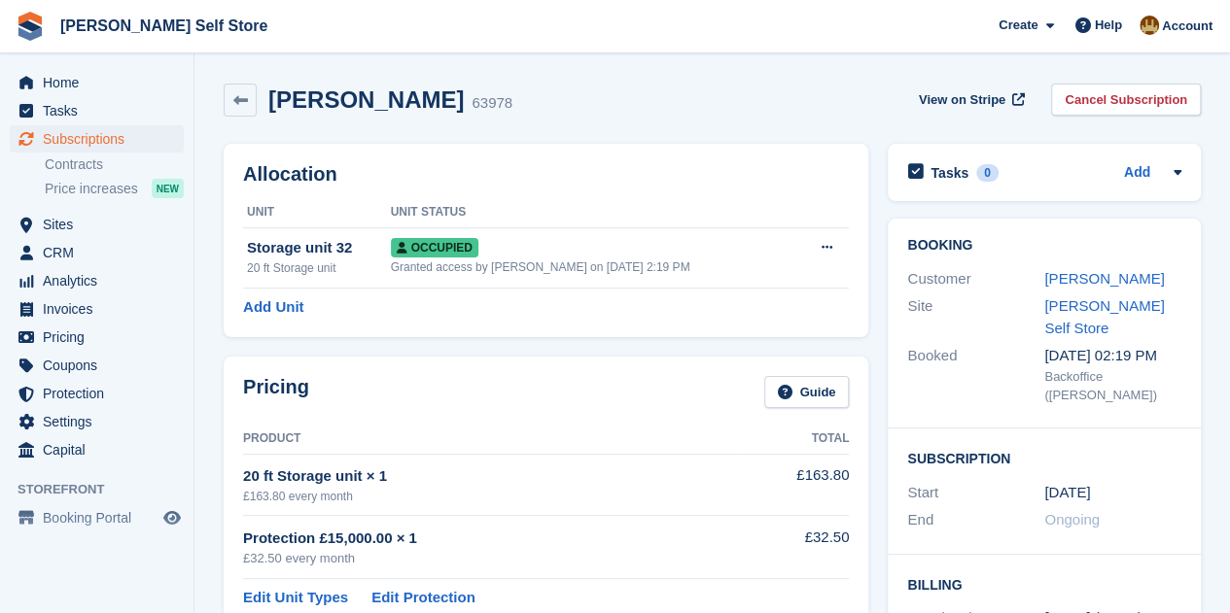
click at [335, 354] on div "Pricing Guide Product Total 20 ft Storage unit × 1 £163.80 every month £163.80 …" at bounding box center [546, 511] width 664 height 328
